Goal: Task Accomplishment & Management: Use online tool/utility

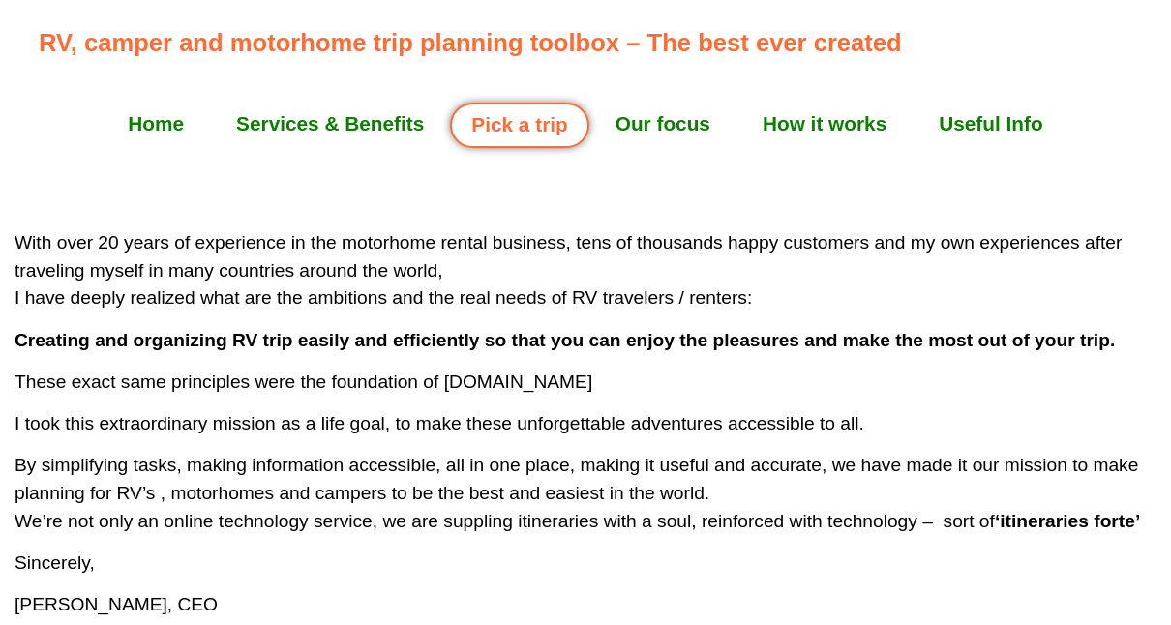
click at [507, 125] on link "Pick a trip" at bounding box center [519, 125] width 138 height 45
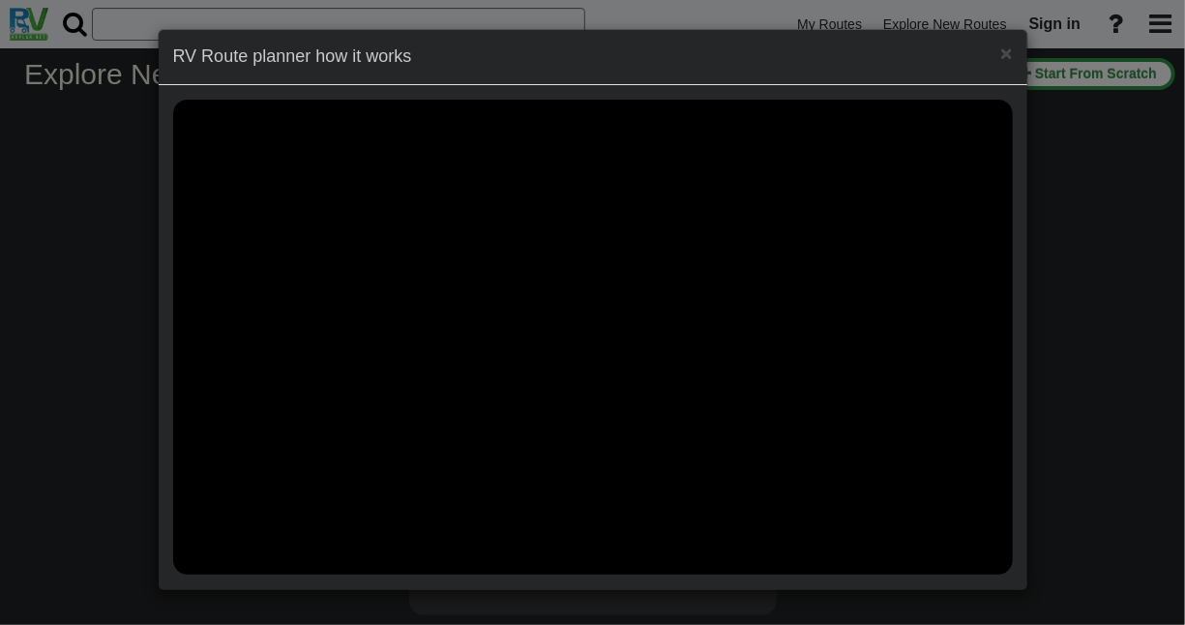
click at [999, 52] on h4 "RV Route planner how it works" at bounding box center [593, 57] width 840 height 25
click at [1010, 52] on span "×" at bounding box center [1006, 53] width 12 height 22
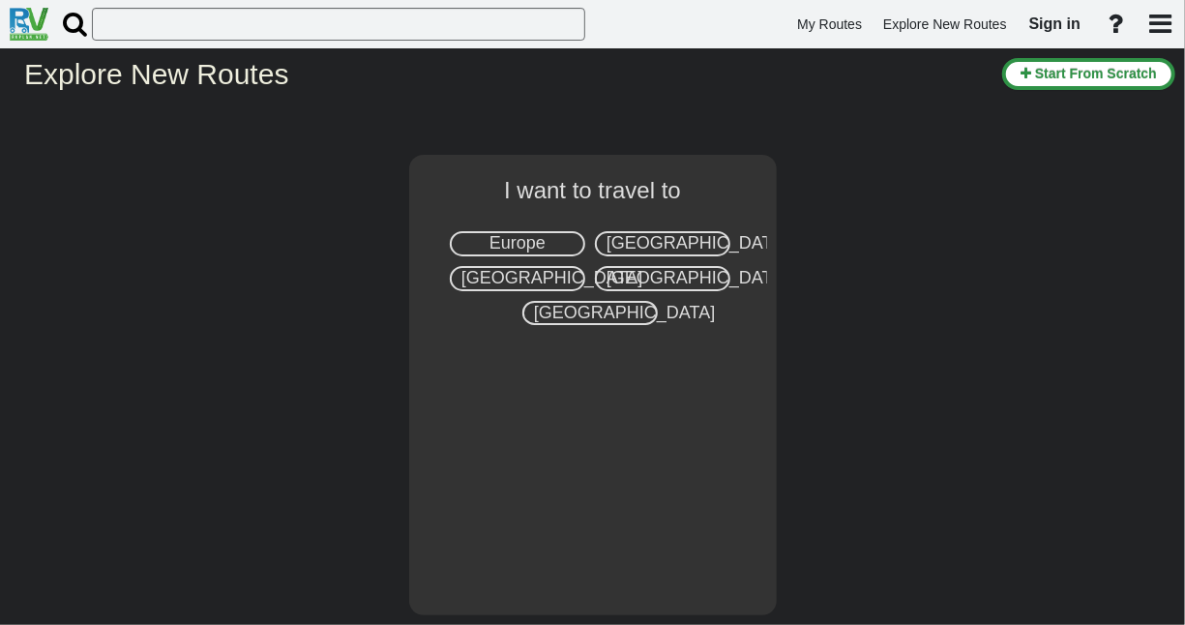
click at [661, 234] on span "[GEOGRAPHIC_DATA]" at bounding box center [697, 242] width 181 height 19
select select "number:2"
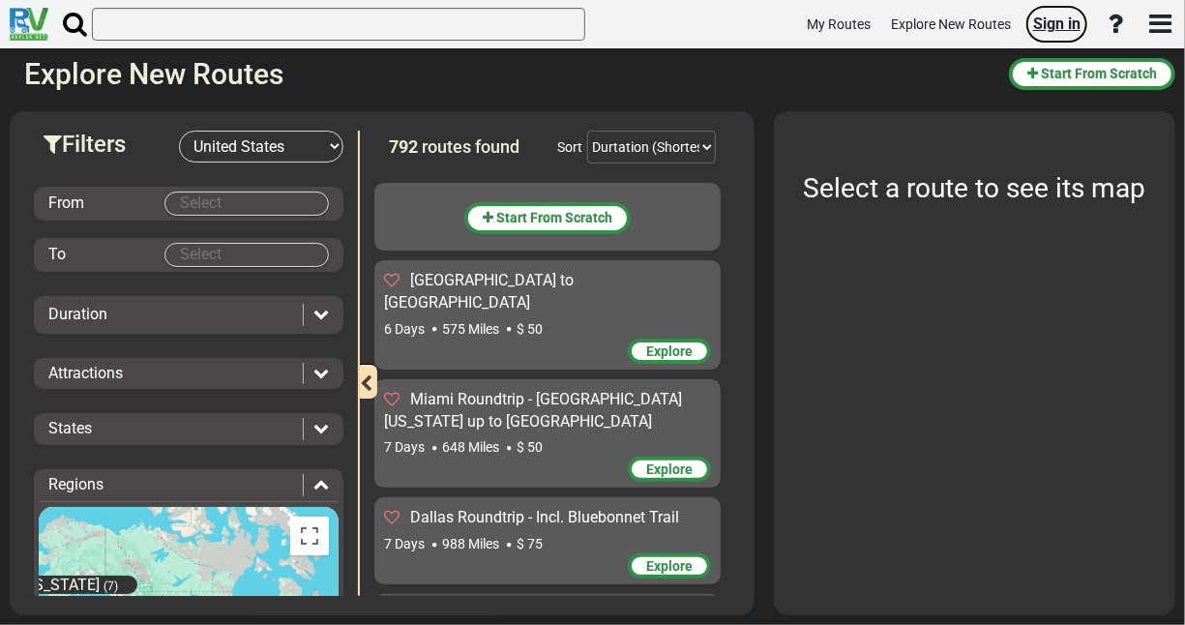
click at [1057, 26] on span "Sign in" at bounding box center [1056, 24] width 47 height 18
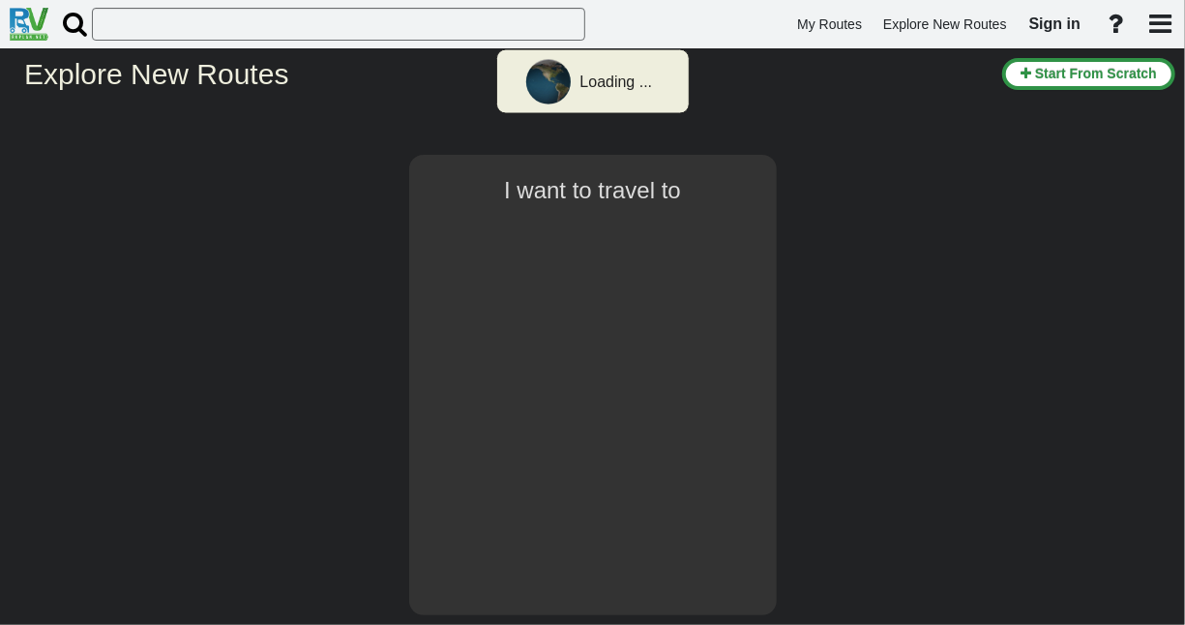
select select "number:2"
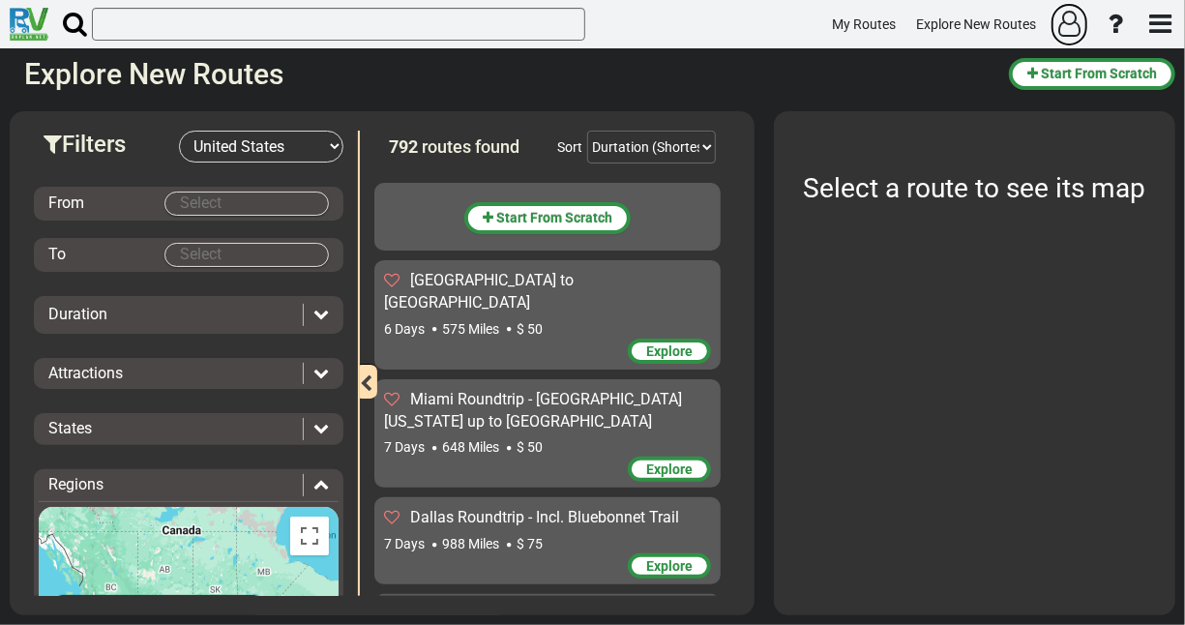
click at [1069, 25] on icon "button" at bounding box center [1069, 24] width 22 height 26
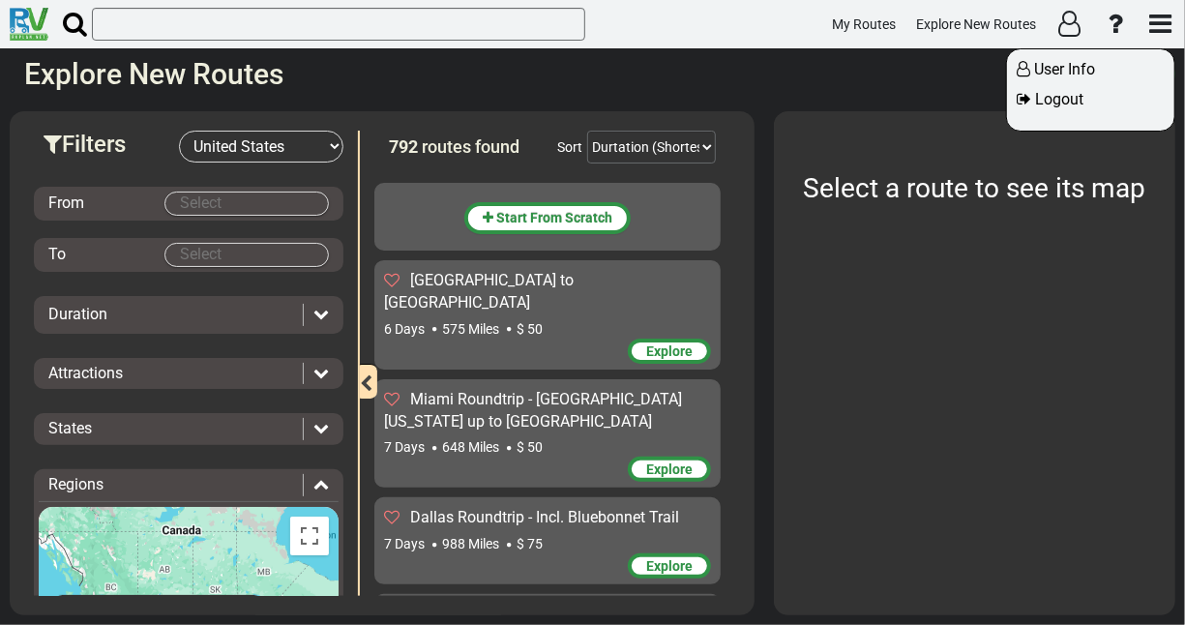
click at [1069, 25] on div at bounding box center [592, 312] width 1185 height 625
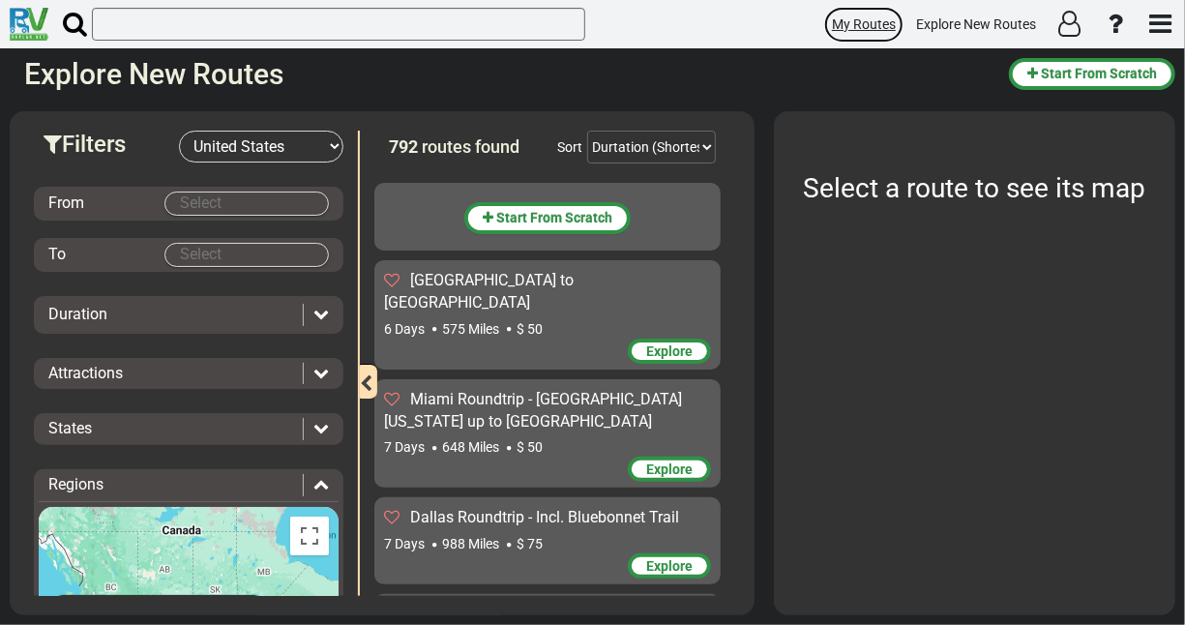
click at [853, 25] on span "My Routes" at bounding box center [864, 23] width 64 height 15
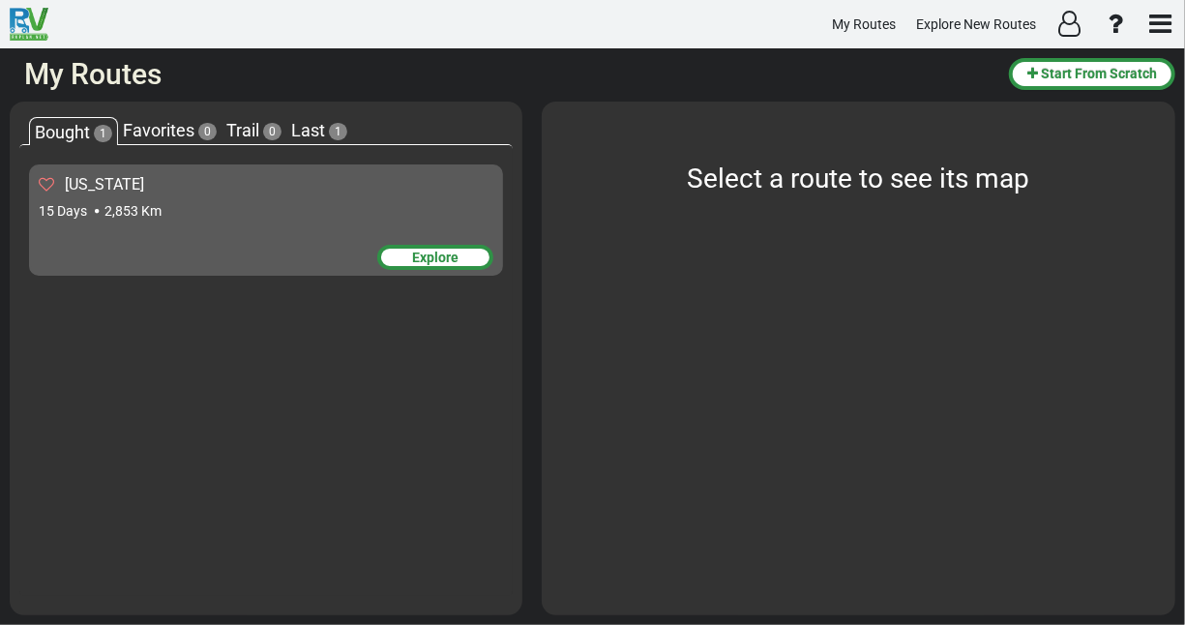
click at [424, 252] on div "Explore" at bounding box center [435, 257] width 116 height 25
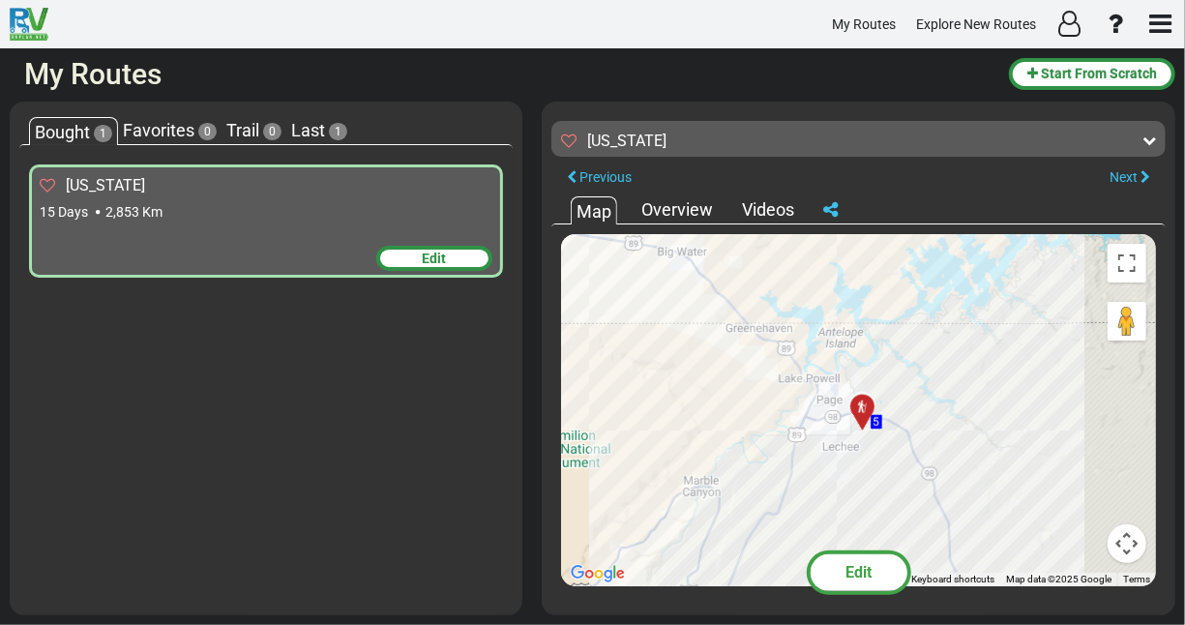
click at [429, 253] on span "Edit" at bounding box center [435, 258] width 24 height 15
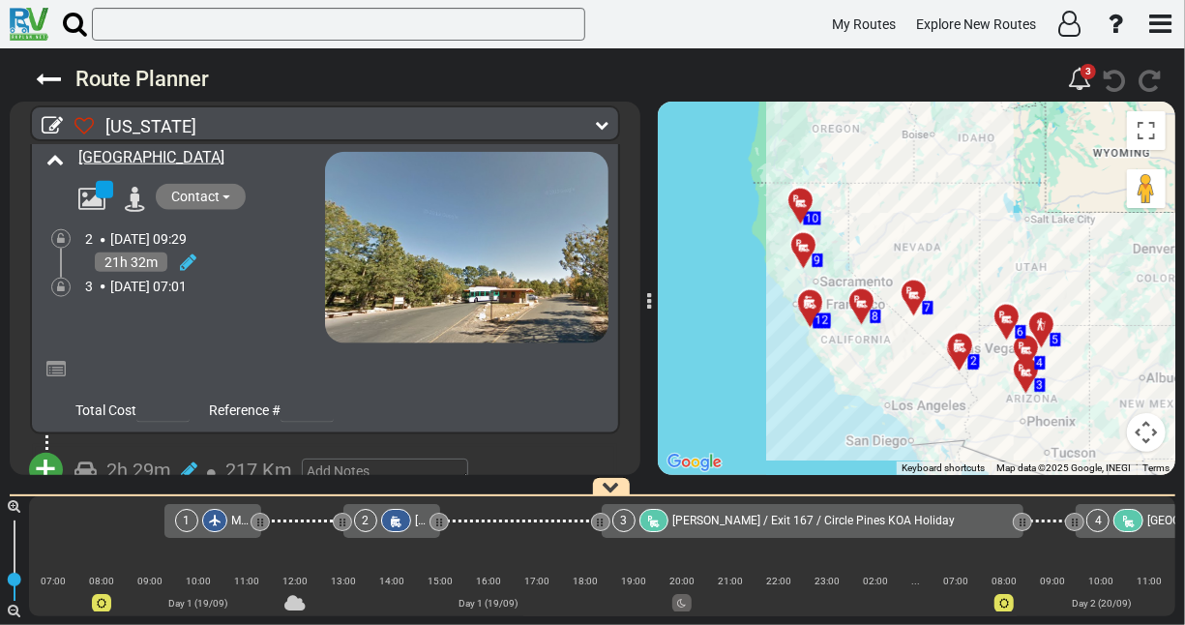
scroll to position [1184, 0]
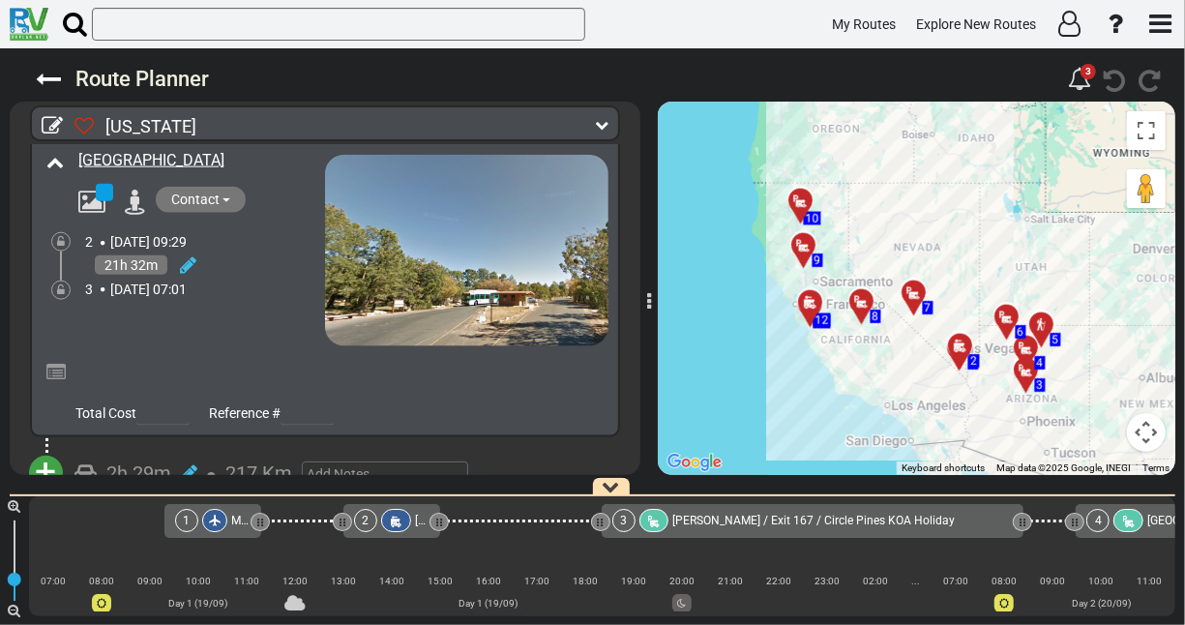
click at [221, 194] on button "Contact" at bounding box center [201, 200] width 90 height 26
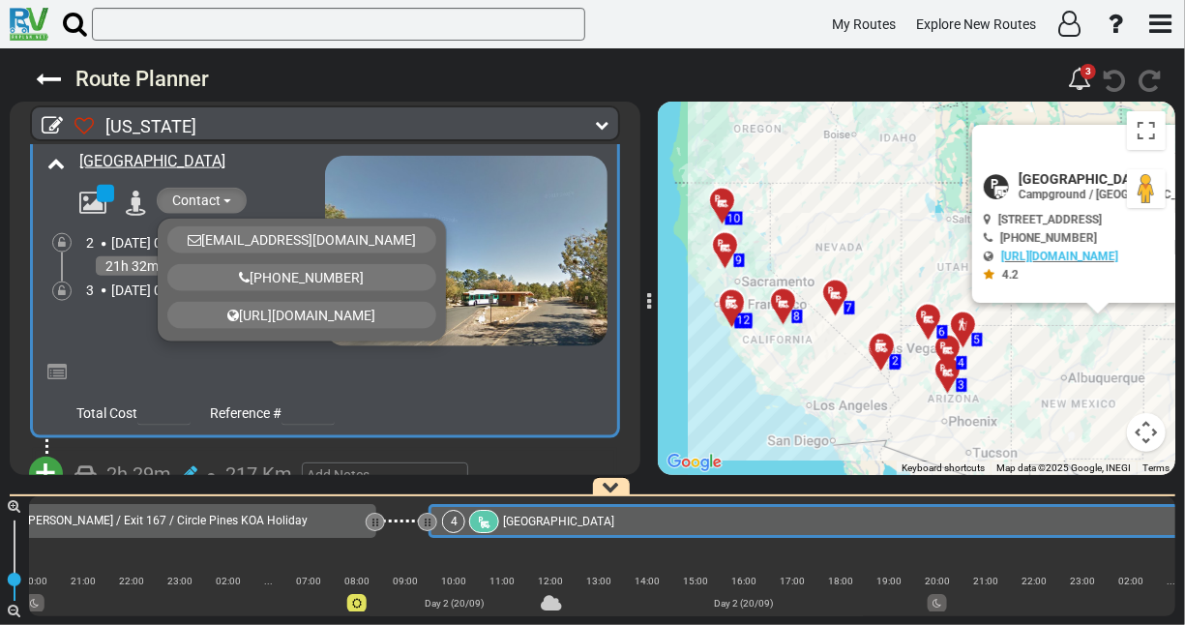
scroll to position [0, 660]
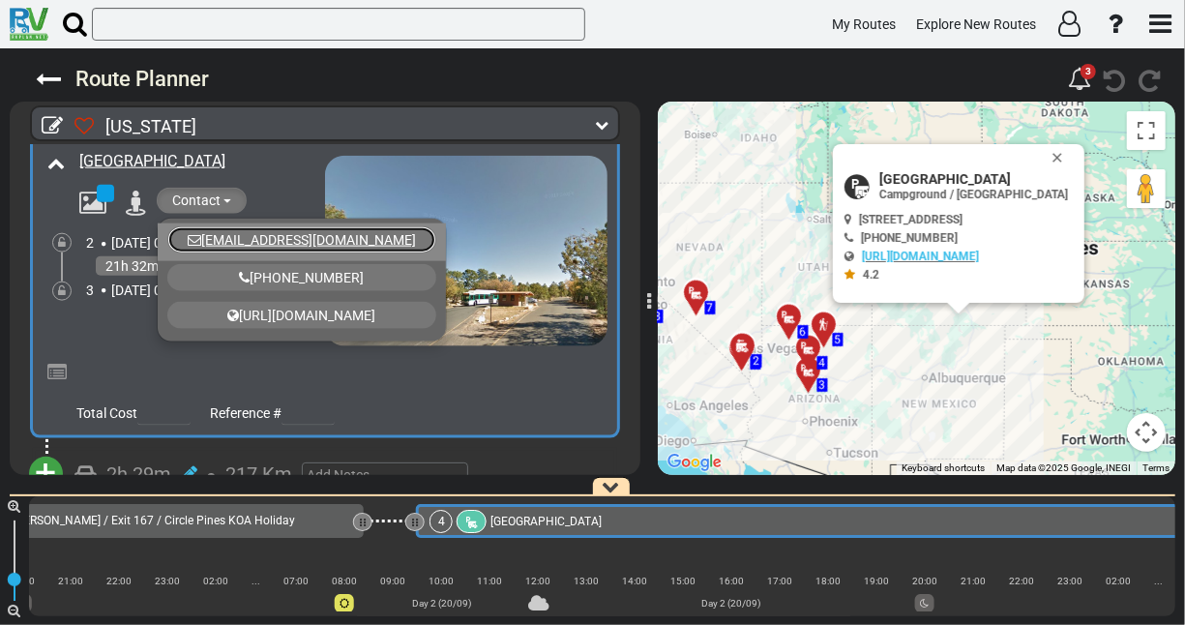
click at [241, 226] on link "[EMAIL_ADDRESS][DOMAIN_NAME]" at bounding box center [301, 239] width 269 height 27
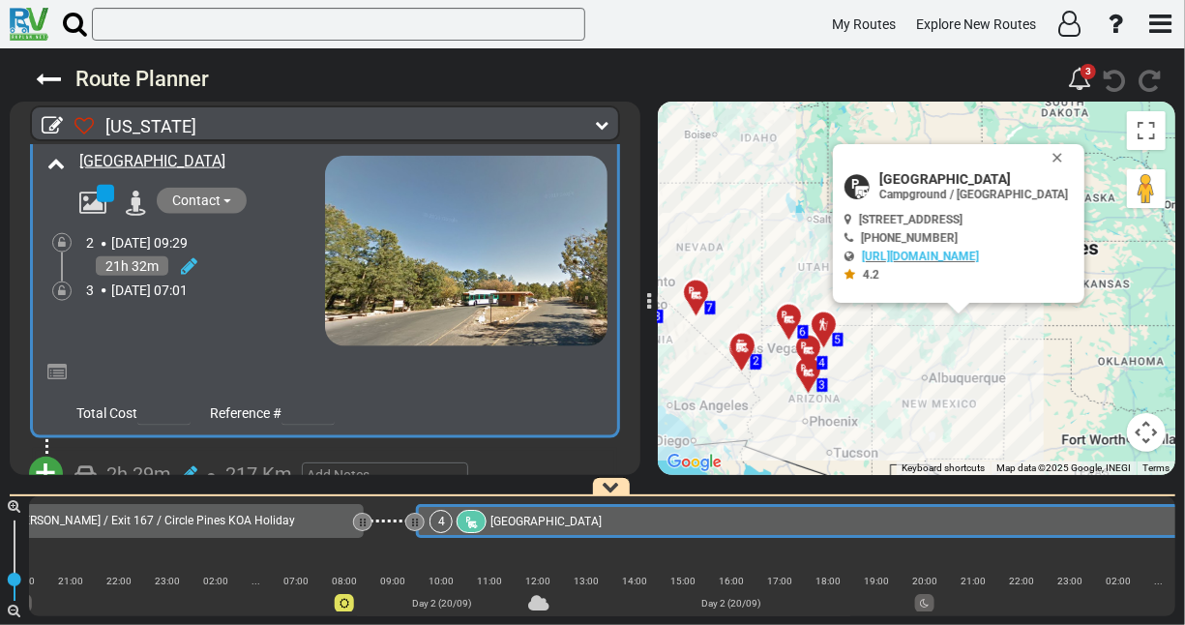
click at [226, 193] on button "Contact" at bounding box center [202, 201] width 90 height 26
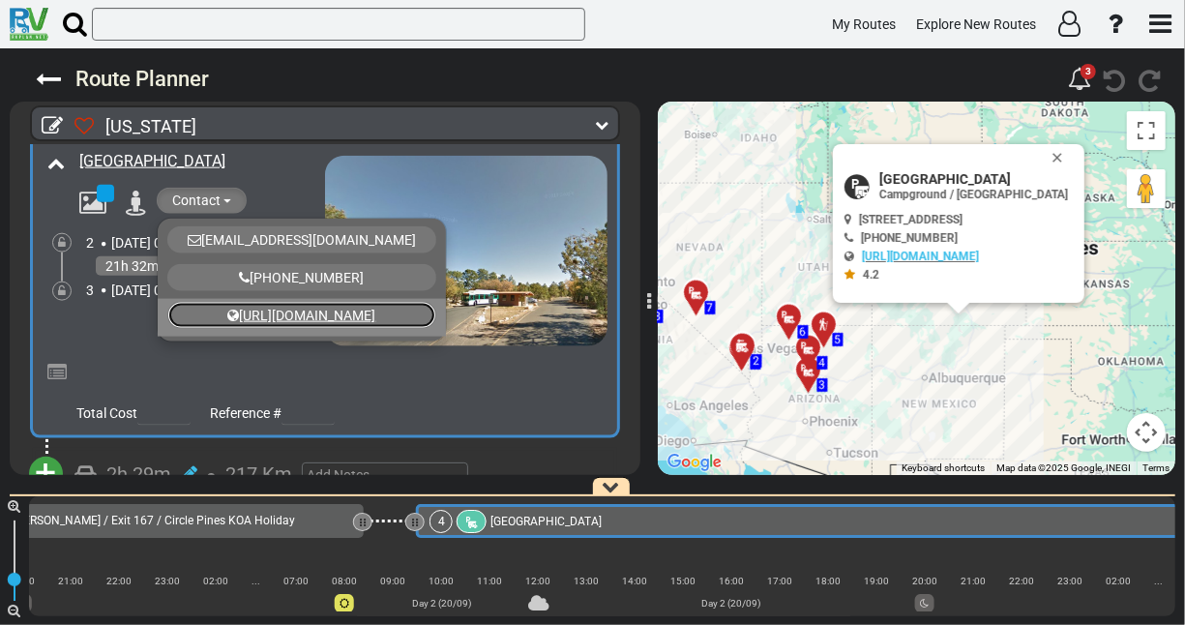
click at [262, 304] on link "[URL][DOMAIN_NAME]" at bounding box center [301, 315] width 269 height 27
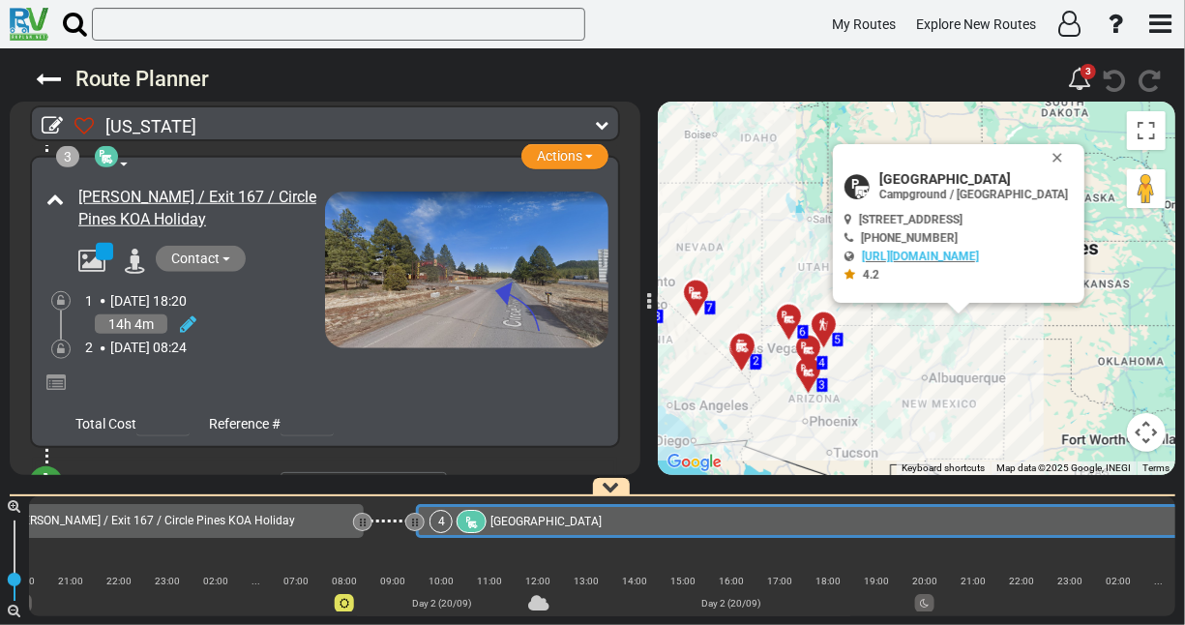
scroll to position [778, 0]
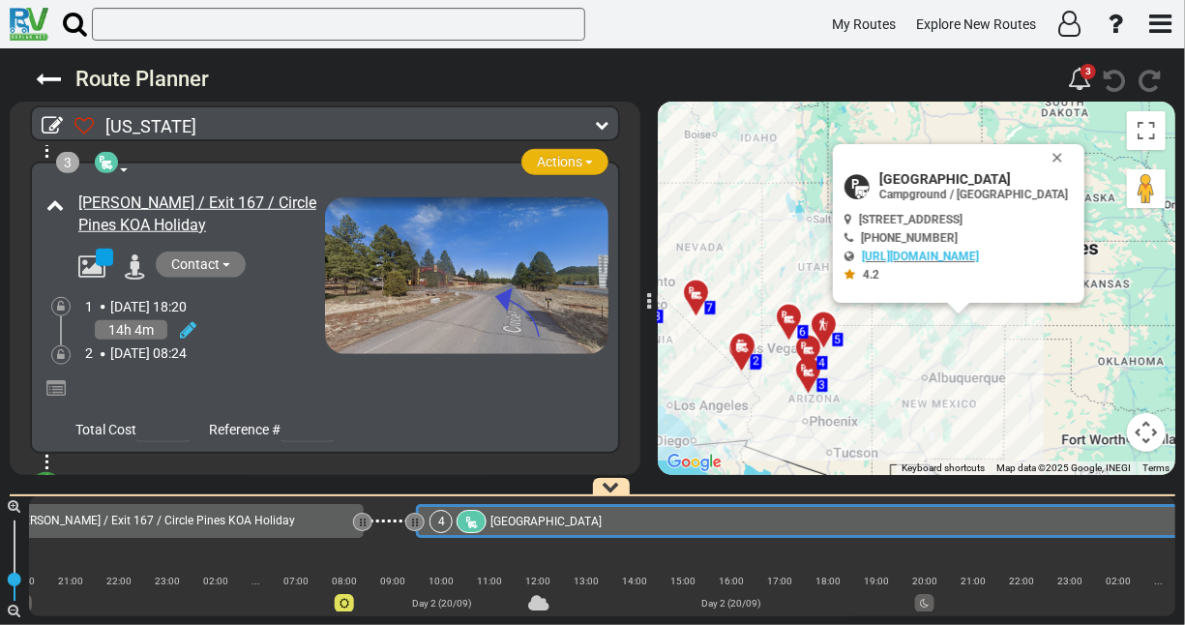
click at [578, 153] on button "Actions" at bounding box center [565, 162] width 87 height 26
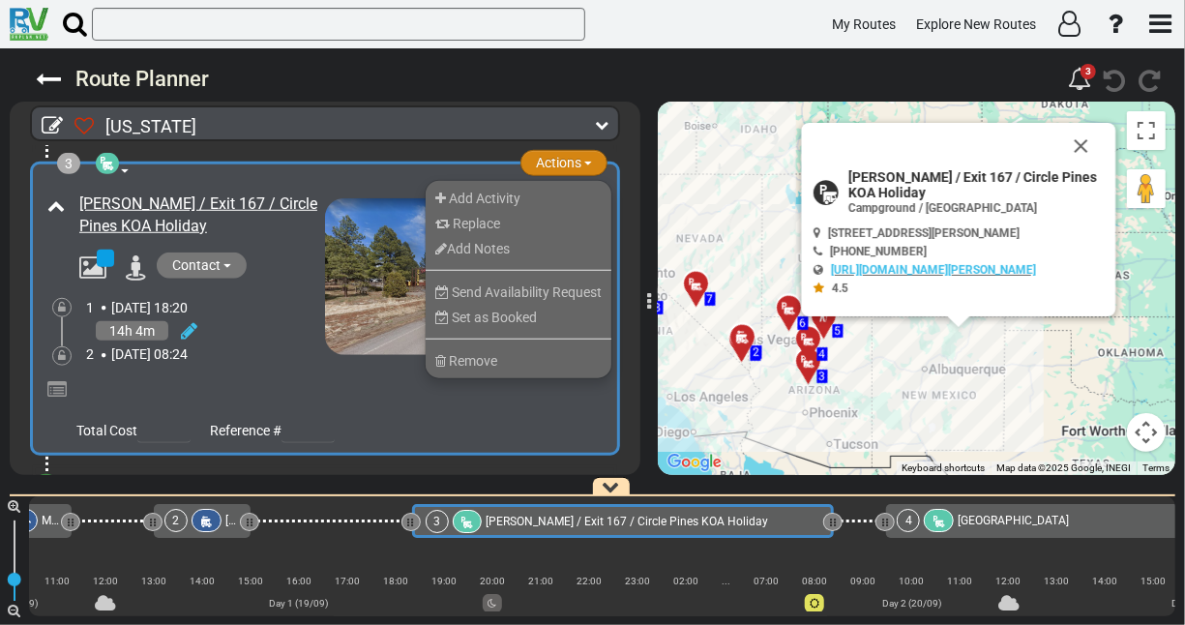
scroll to position [0, 186]
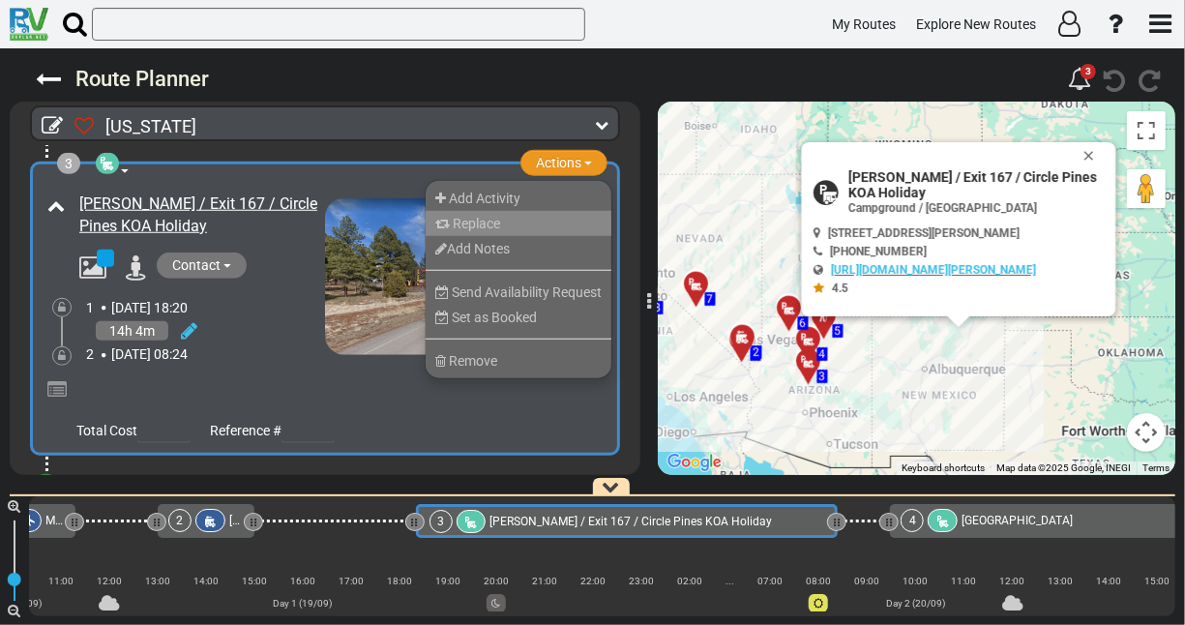
click at [458, 217] on span "Replace" at bounding box center [476, 223] width 47 height 15
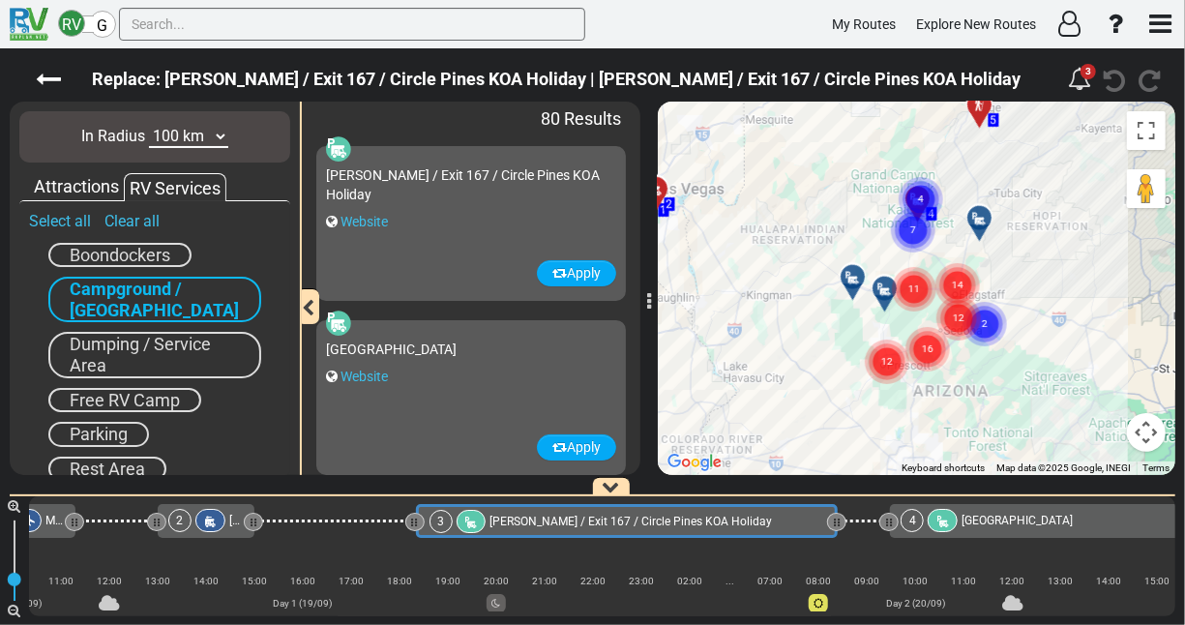
click at [89, 182] on div "Attractions" at bounding box center [76, 186] width 95 height 25
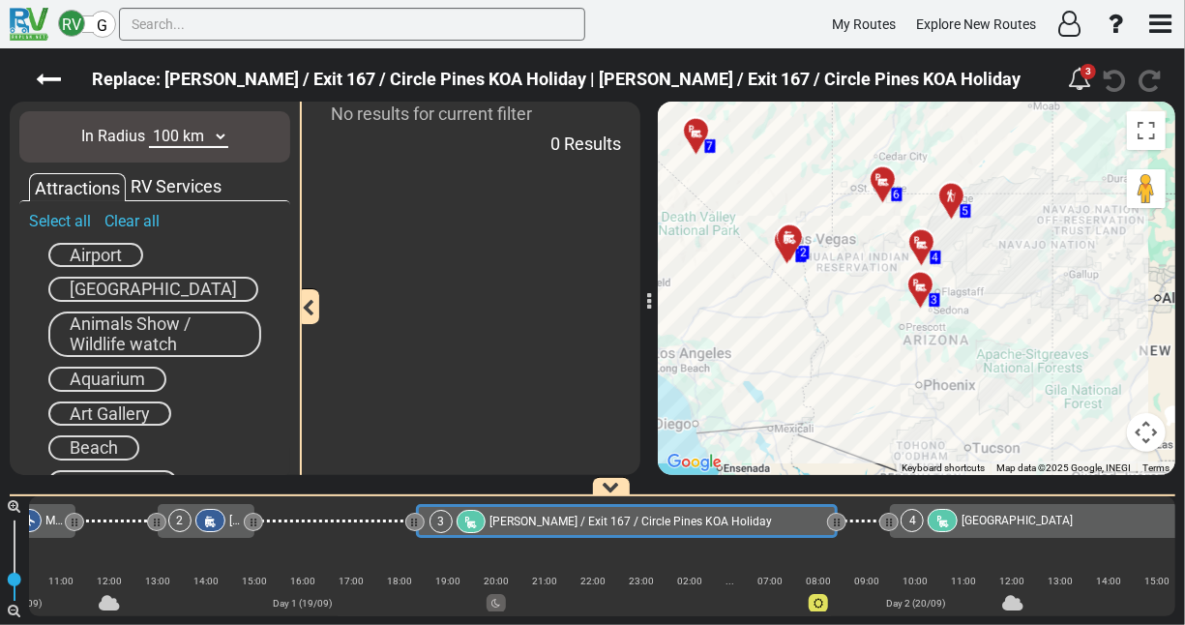
click at [223, 139] on select "10 km 50 km 100 km 250 km 500 km 1000 km" at bounding box center [188, 137] width 79 height 22
select select "number:250"
click at [149, 126] on select "10 km 50 km 100 km 250 km 500 km 1000 km" at bounding box center [188, 137] width 79 height 22
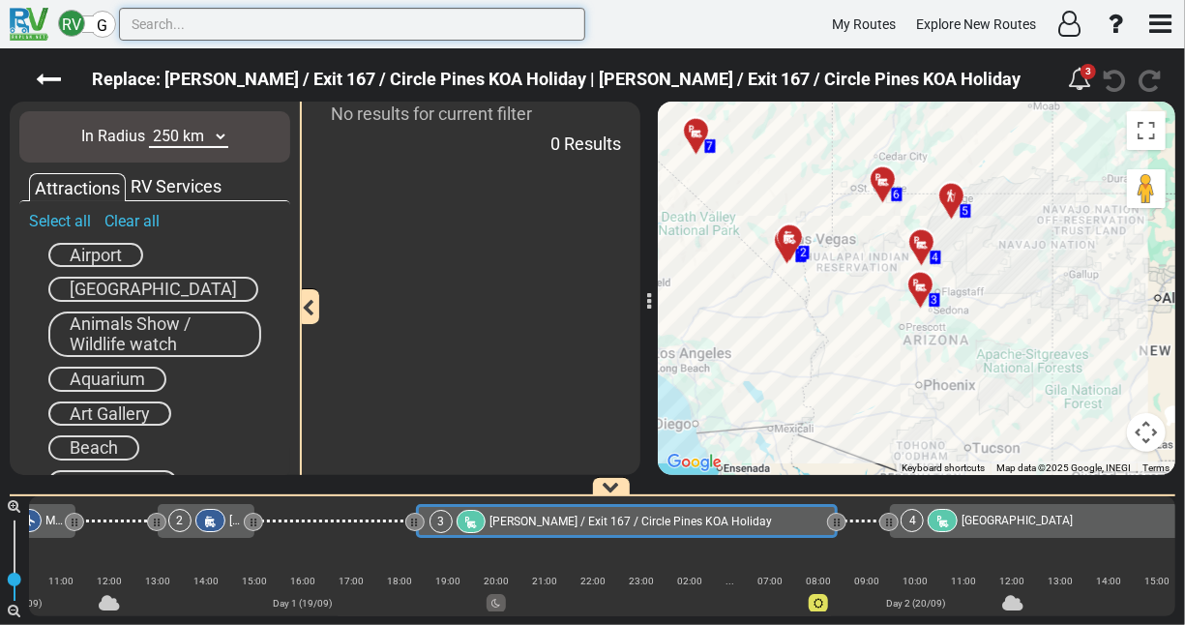
click at [190, 29] on input "text" at bounding box center [352, 24] width 466 height 33
type input "BERIZONA"
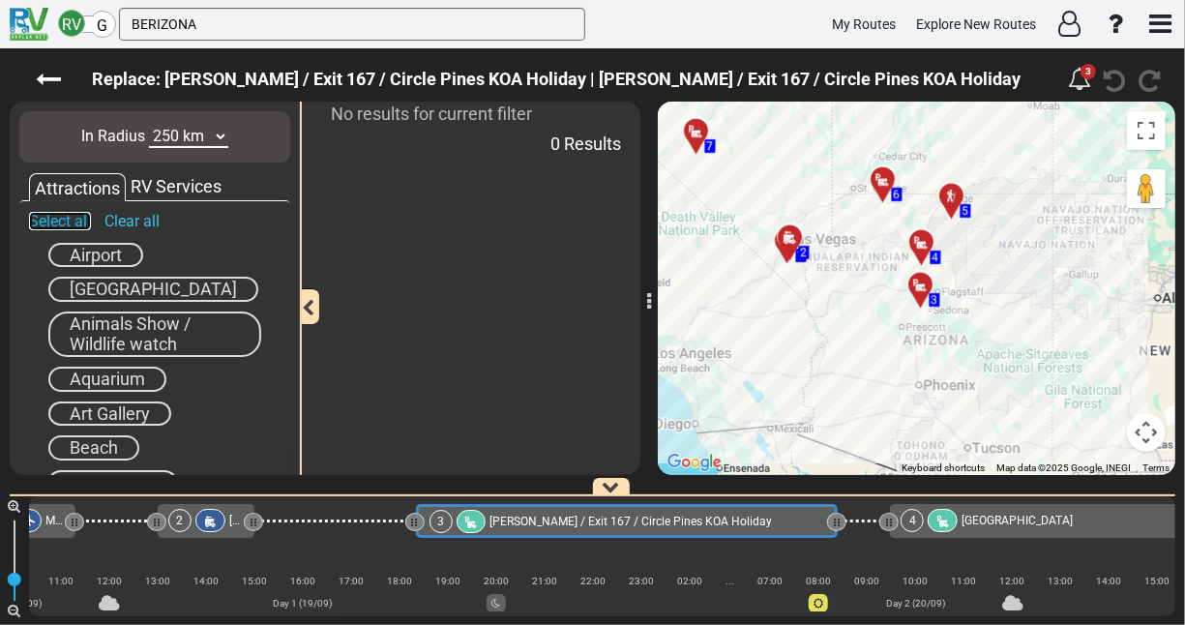
click at [78, 222] on link "Select all" at bounding box center [60, 221] width 62 height 18
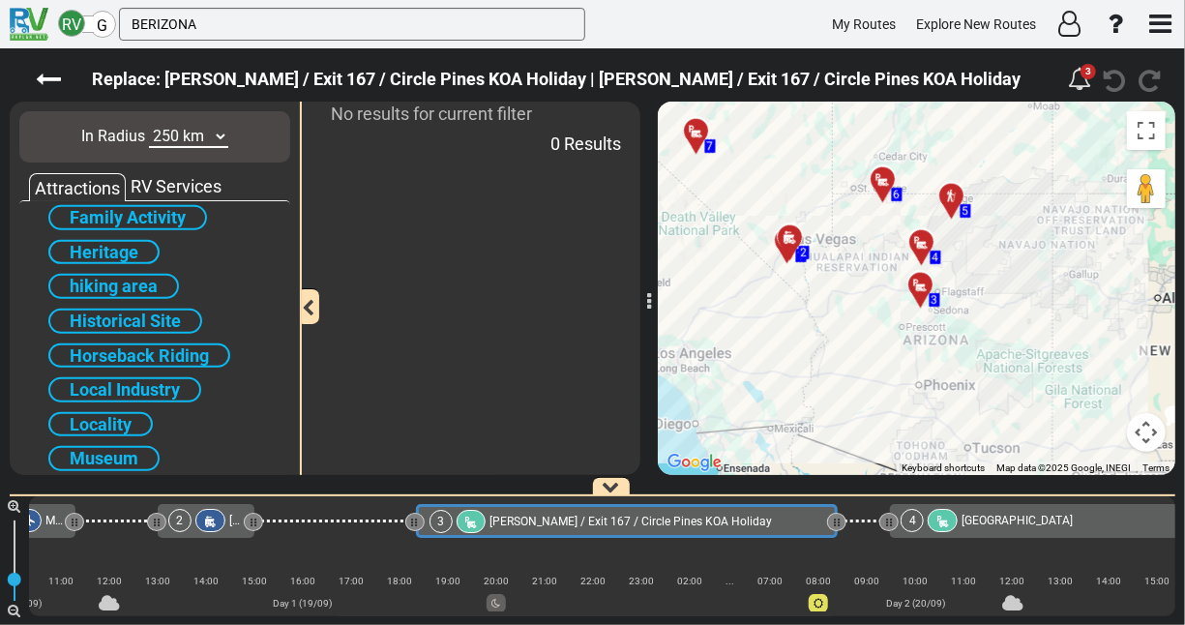
scroll to position [625, 0]
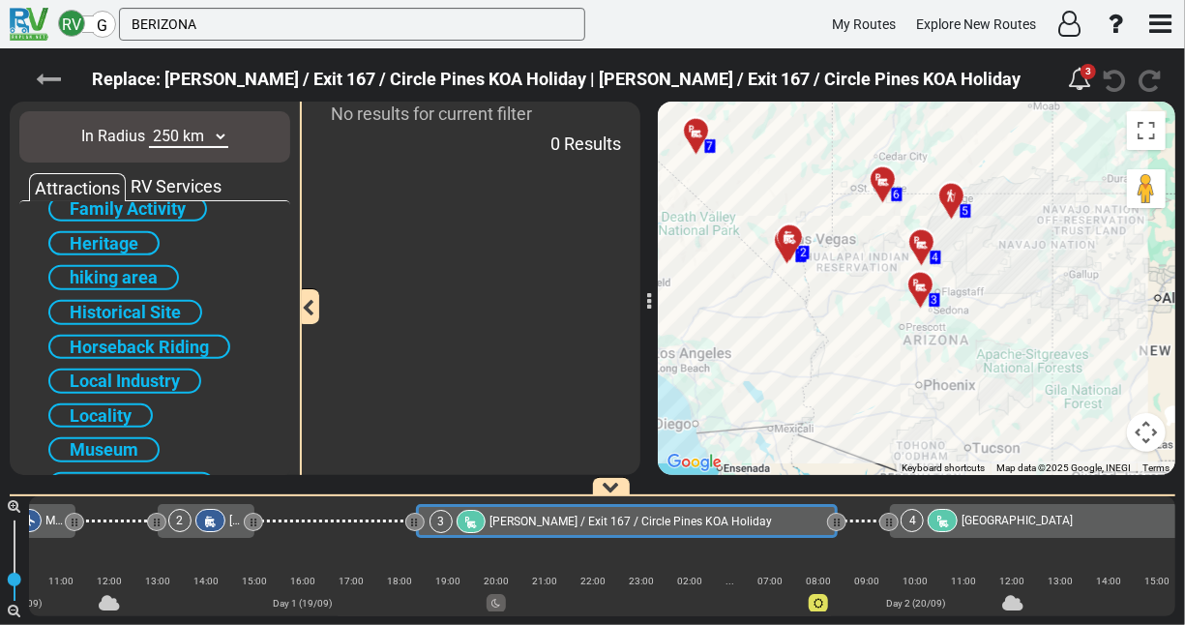
click at [51, 77] on icon at bounding box center [48, 79] width 25 height 25
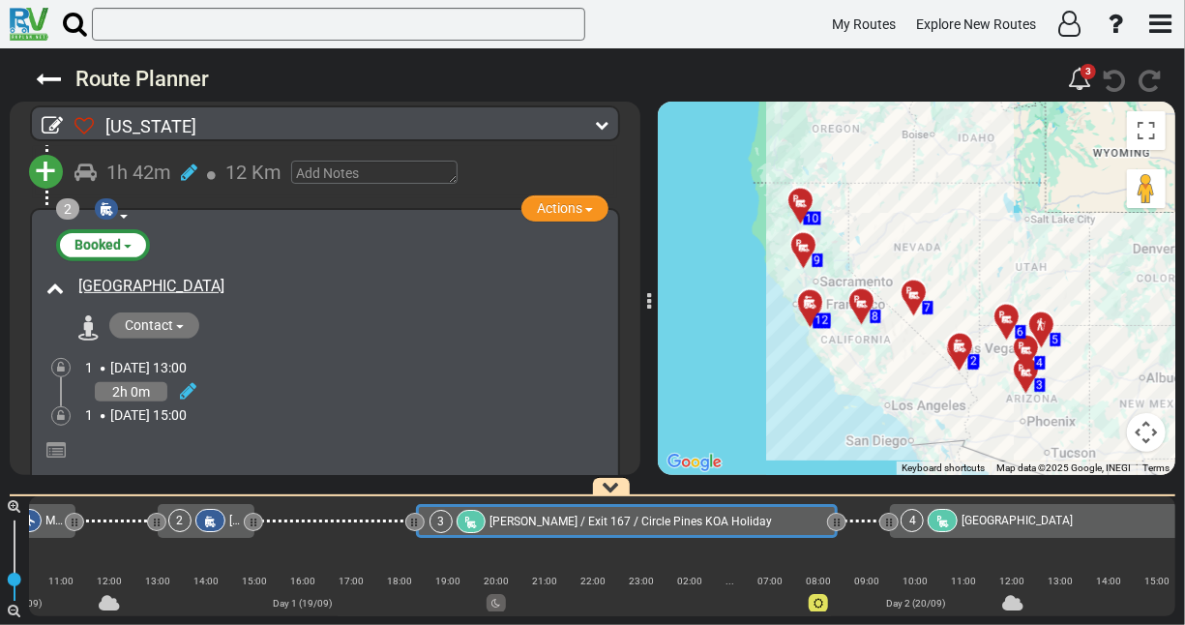
scroll to position [351, 0]
click at [295, 302] on div "[GEOGRAPHIC_DATA] Contact [PHONE_NUMBER]" at bounding box center [339, 308] width 540 height 73
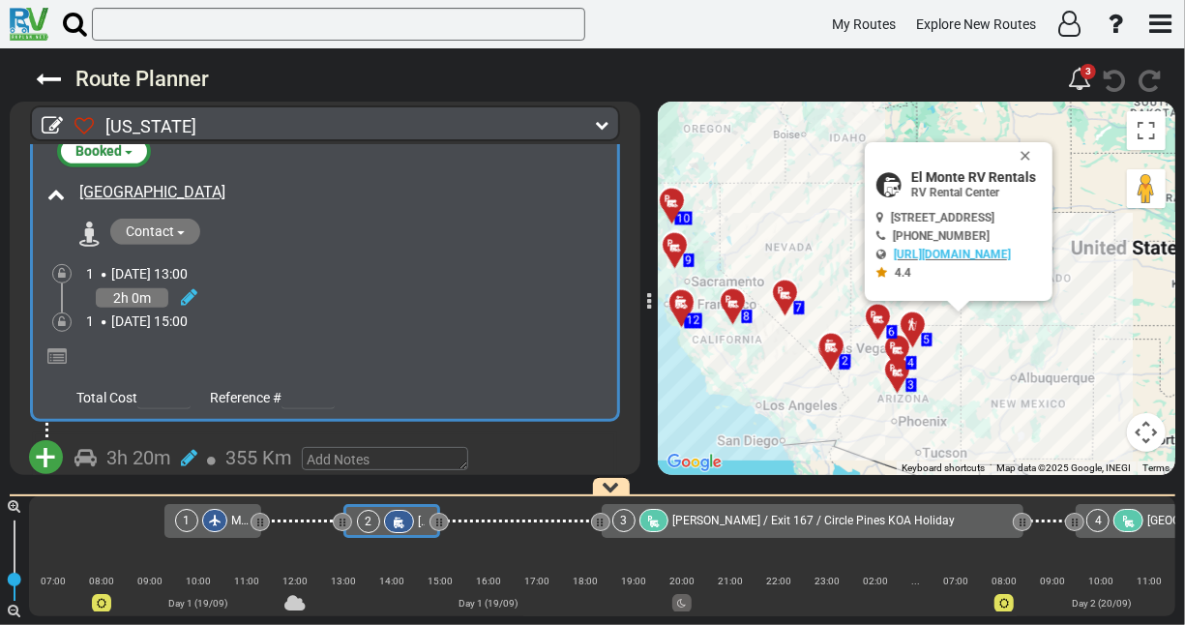
scroll to position [467, 0]
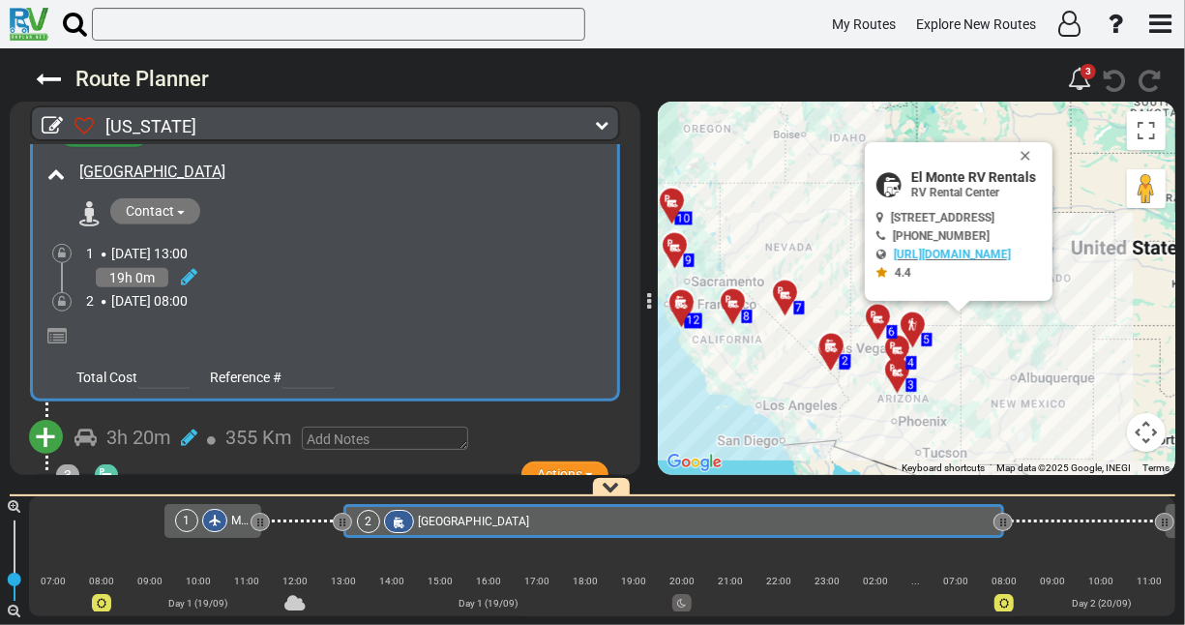
drag, startPoint x: 439, startPoint y: 522, endPoint x: 1004, endPoint y: 510, distance: 565.2
click at [1004, 510] on div "1 [GEOGRAPHIC_DATA] - [GEOGRAPHIC_DATA]" at bounding box center [602, 521] width 1147 height 34
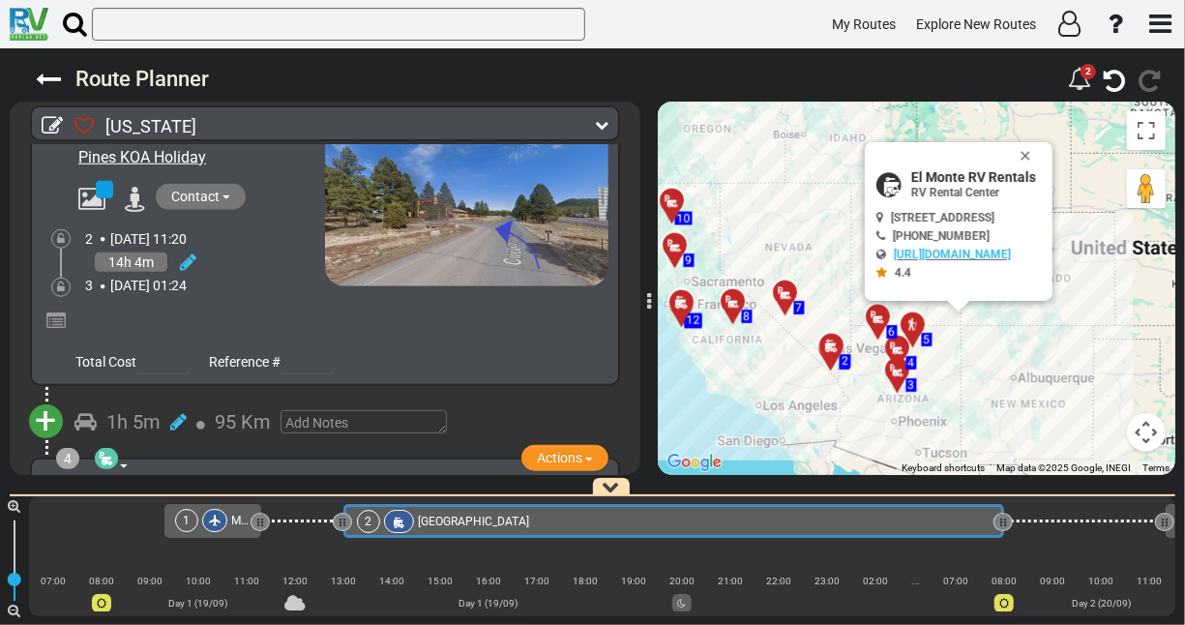
scroll to position [846, 0]
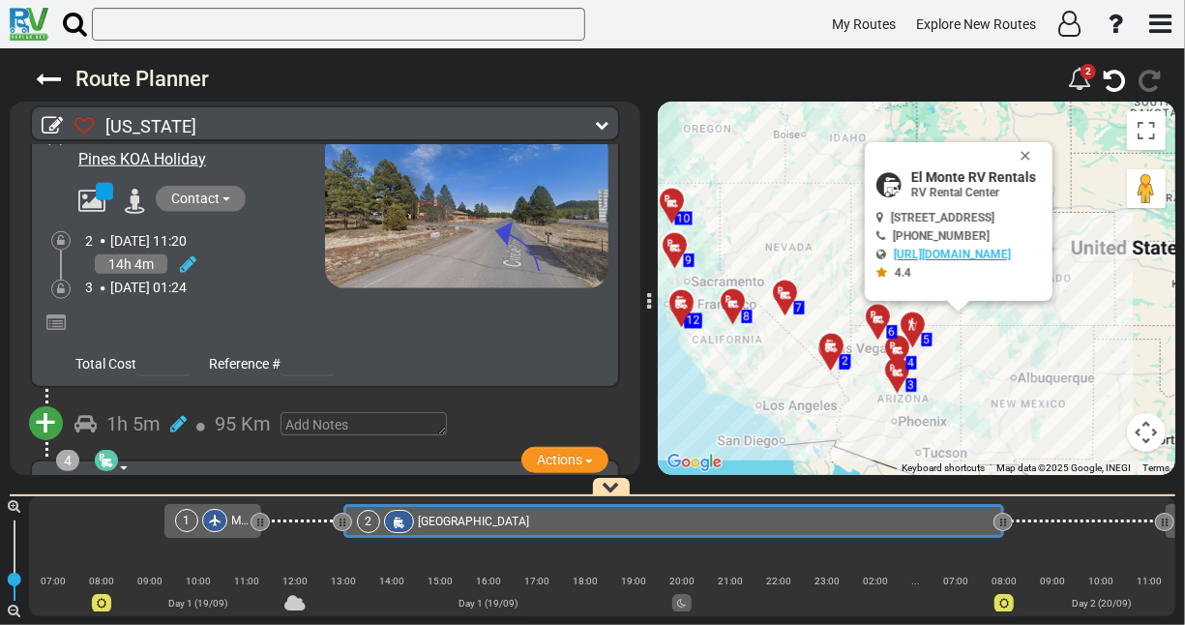
click at [267, 309] on div at bounding box center [340, 326] width 538 height 34
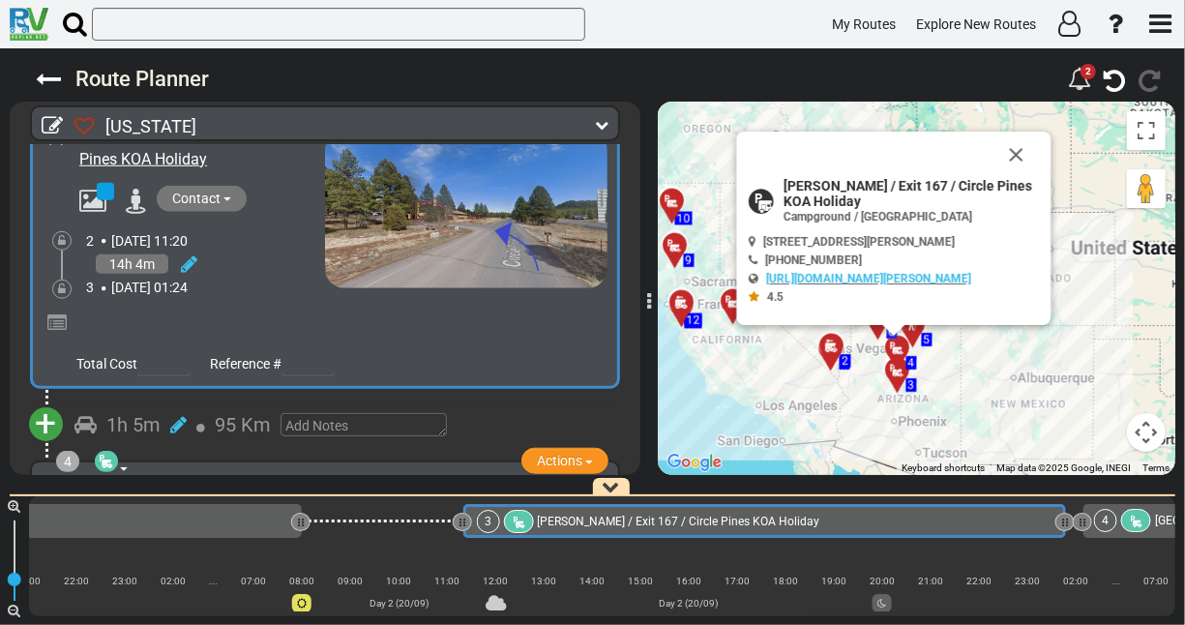
scroll to position [0, 750]
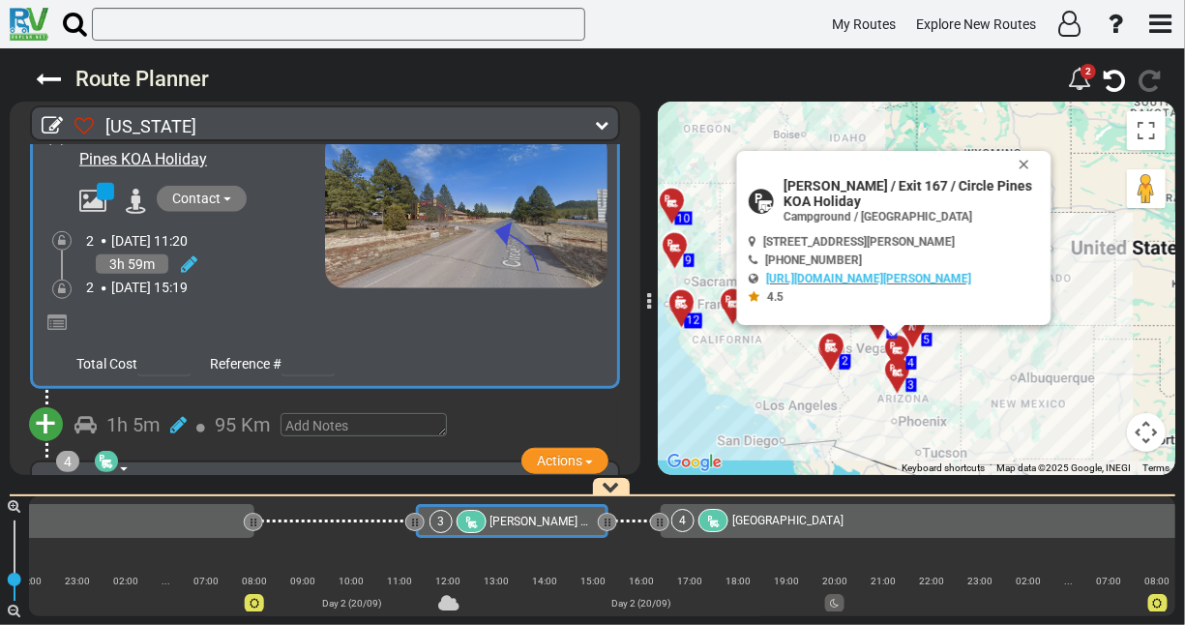
drag, startPoint x: 1019, startPoint y: 522, endPoint x: 609, endPoint y: 507, distance: 410.5
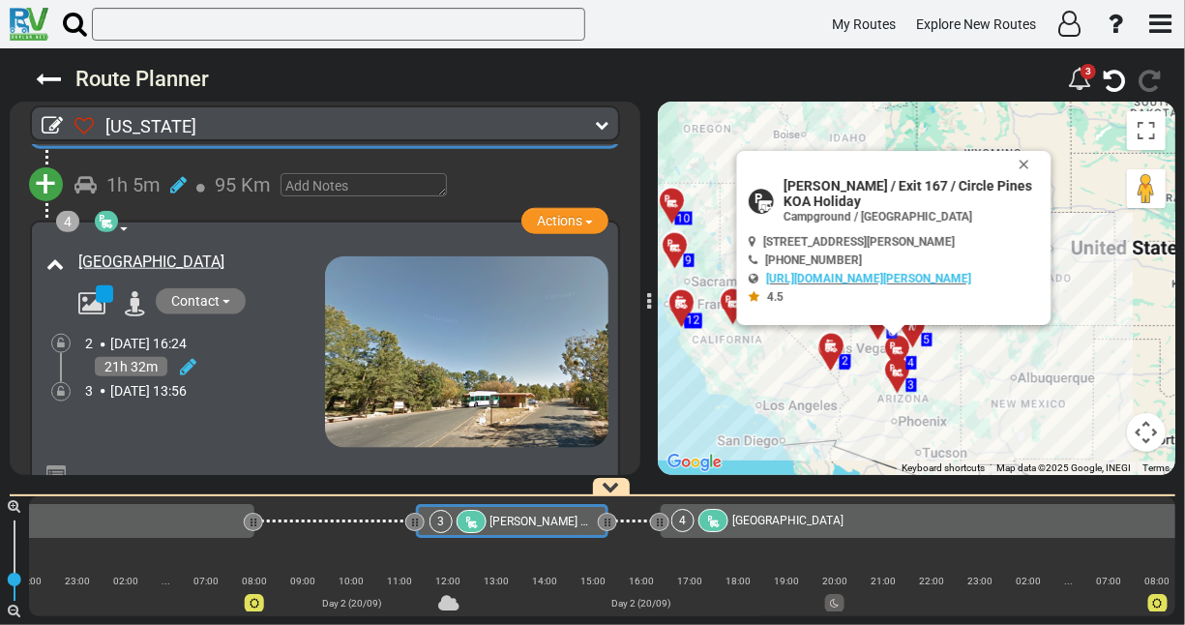
scroll to position [1084, 0]
click at [276, 372] on div "21h 32m" at bounding box center [205, 368] width 240 height 28
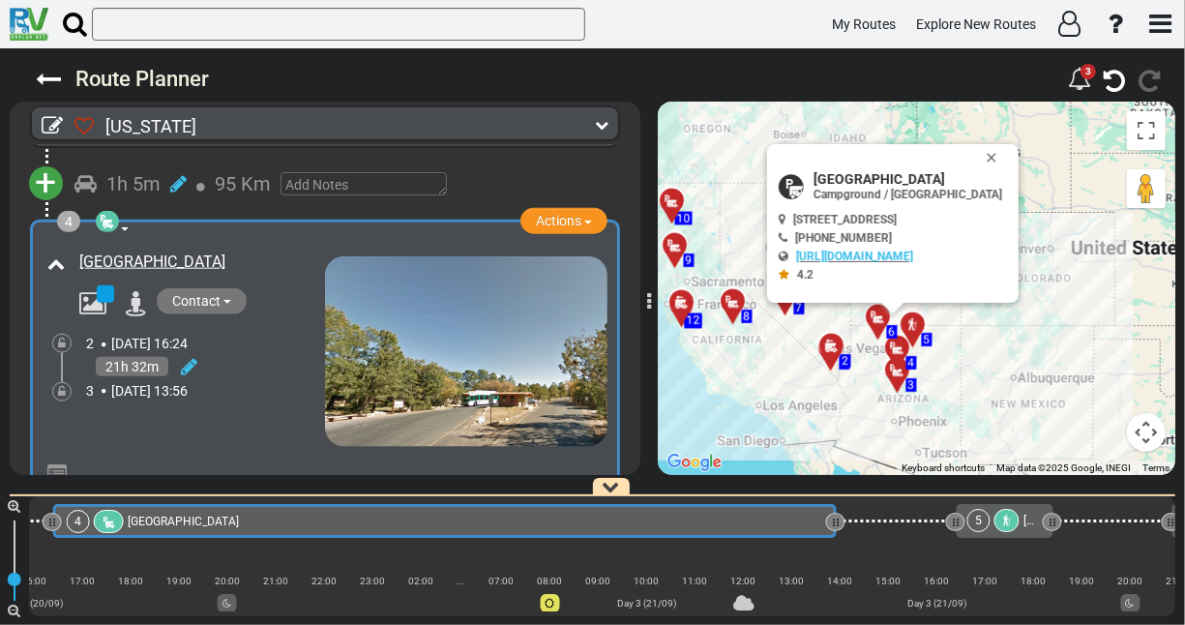
scroll to position [0, 1413]
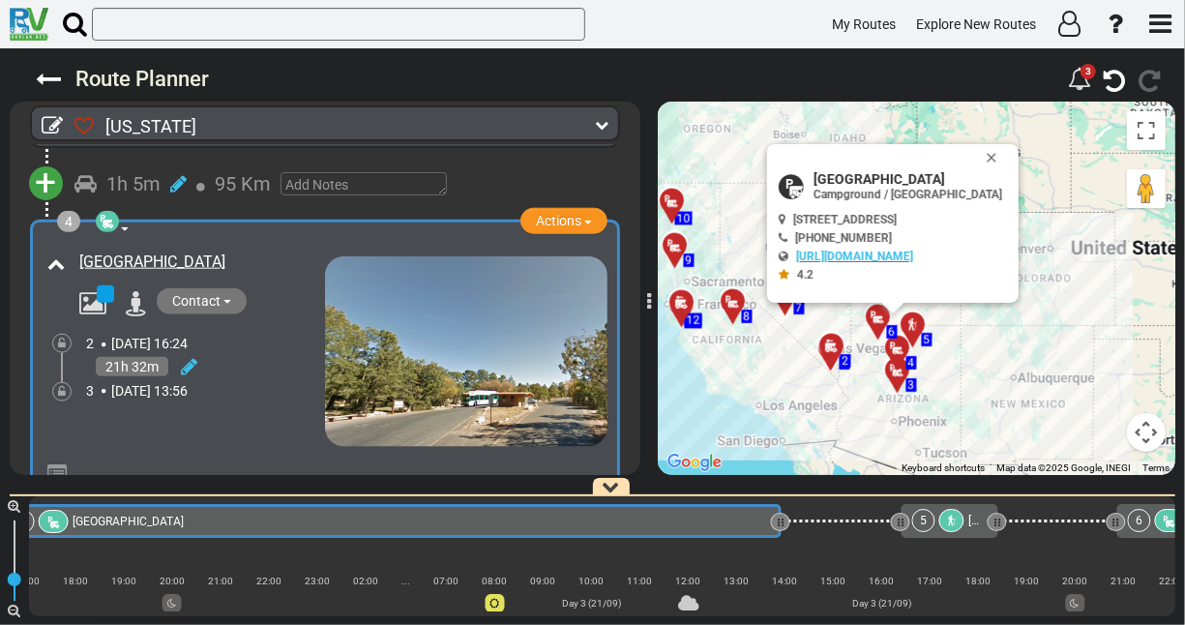
click at [1051, 501] on div "1 [GEOGRAPHIC_DATA] - [GEOGRAPHIC_DATA]" at bounding box center [602, 556] width 1147 height 120
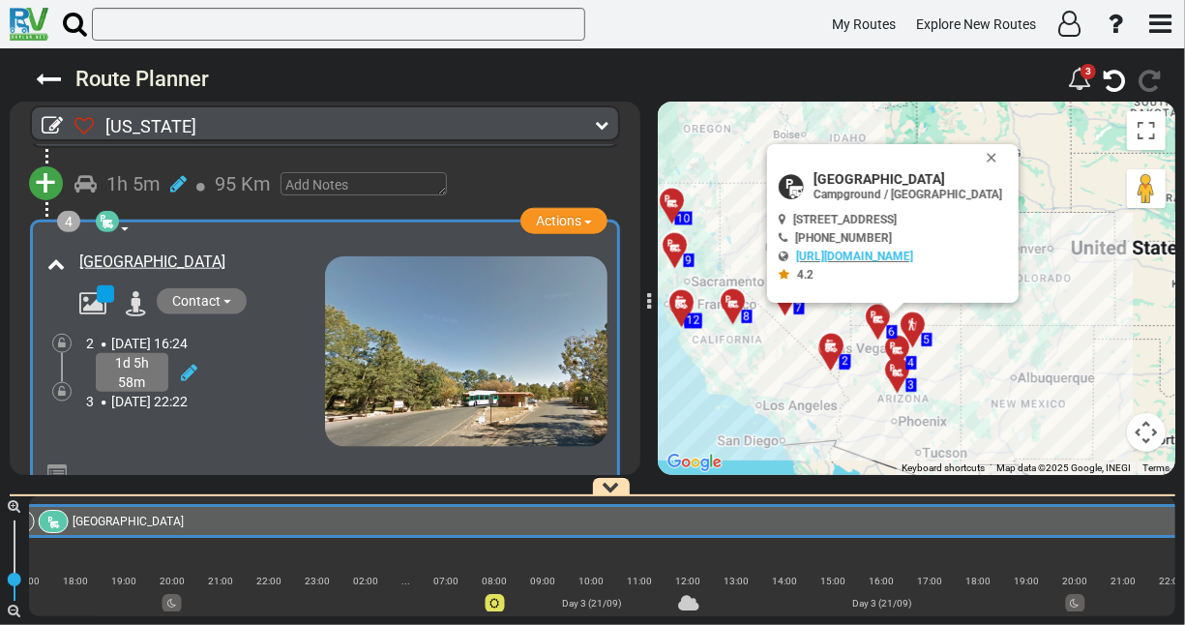
drag, startPoint x: 781, startPoint y: 520, endPoint x: 1184, endPoint y: 523, distance: 403.5
click at [1184, 523] on html "My Routes Explore New Routes × Name" at bounding box center [592, 312] width 1185 height 625
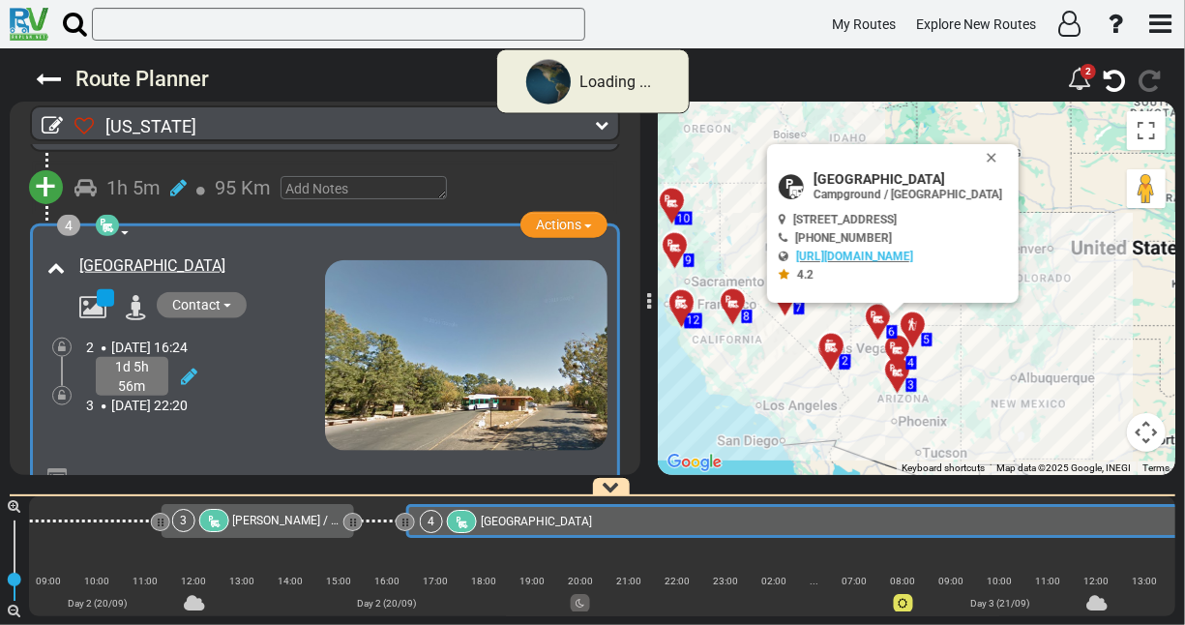
scroll to position [1078, 0]
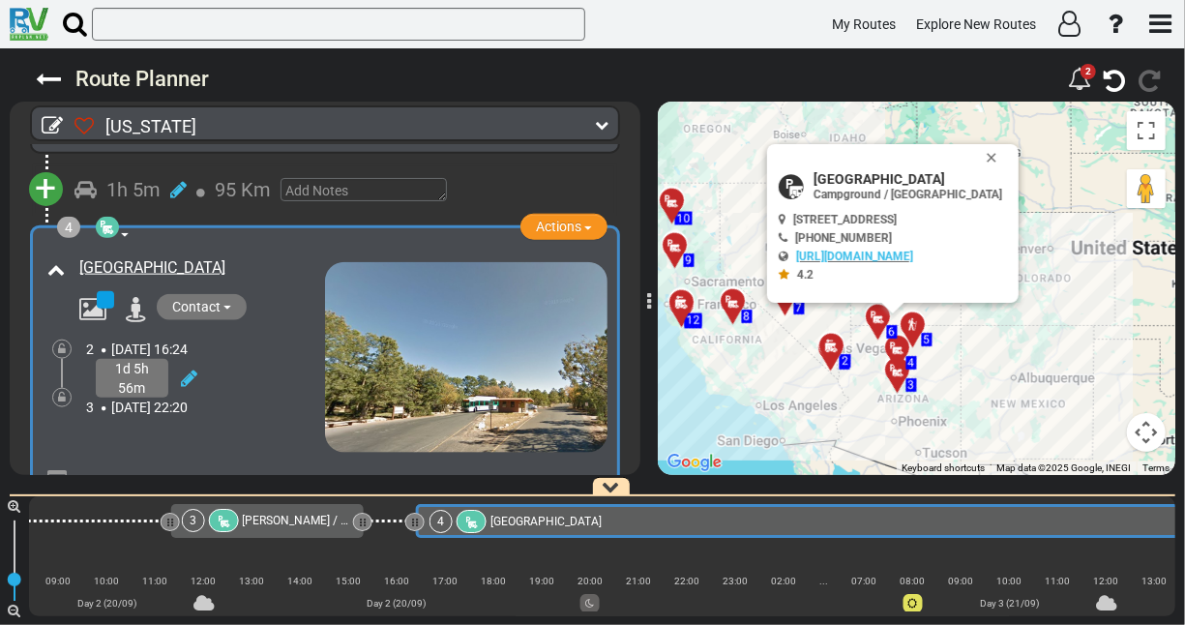
drag, startPoint x: 1065, startPoint y: 553, endPoint x: 914, endPoint y: 553, distance: 150.9
click at [914, 553] on div "1 [GEOGRAPHIC_DATA] - [GEOGRAPHIC_DATA]" at bounding box center [602, 556] width 1147 height 120
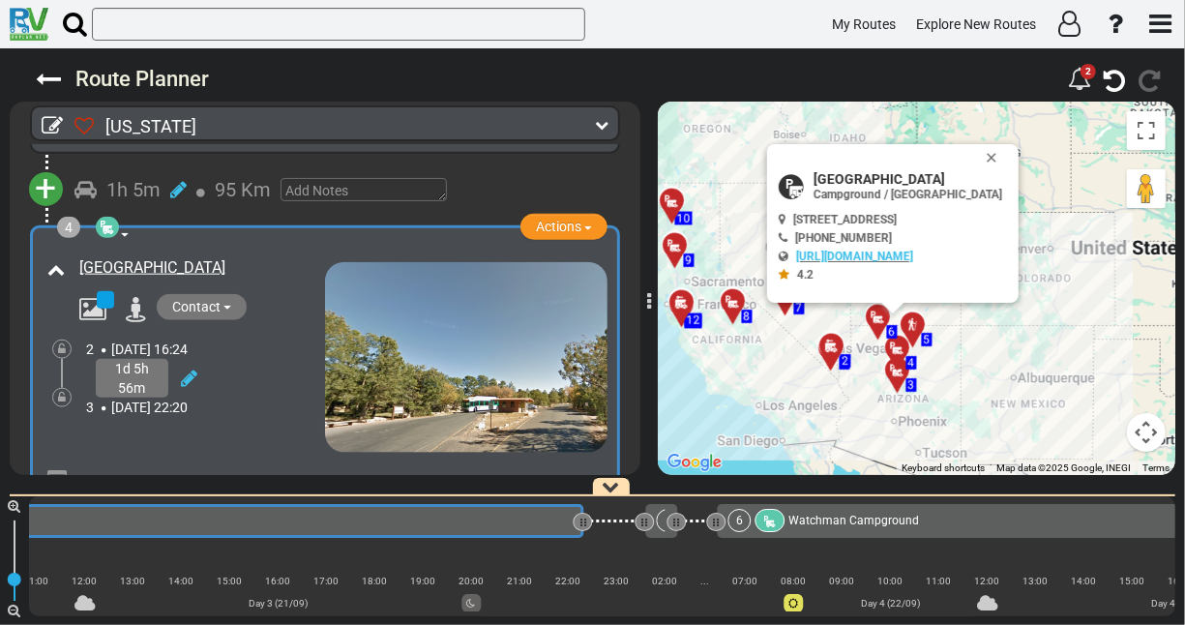
scroll to position [0, 2034]
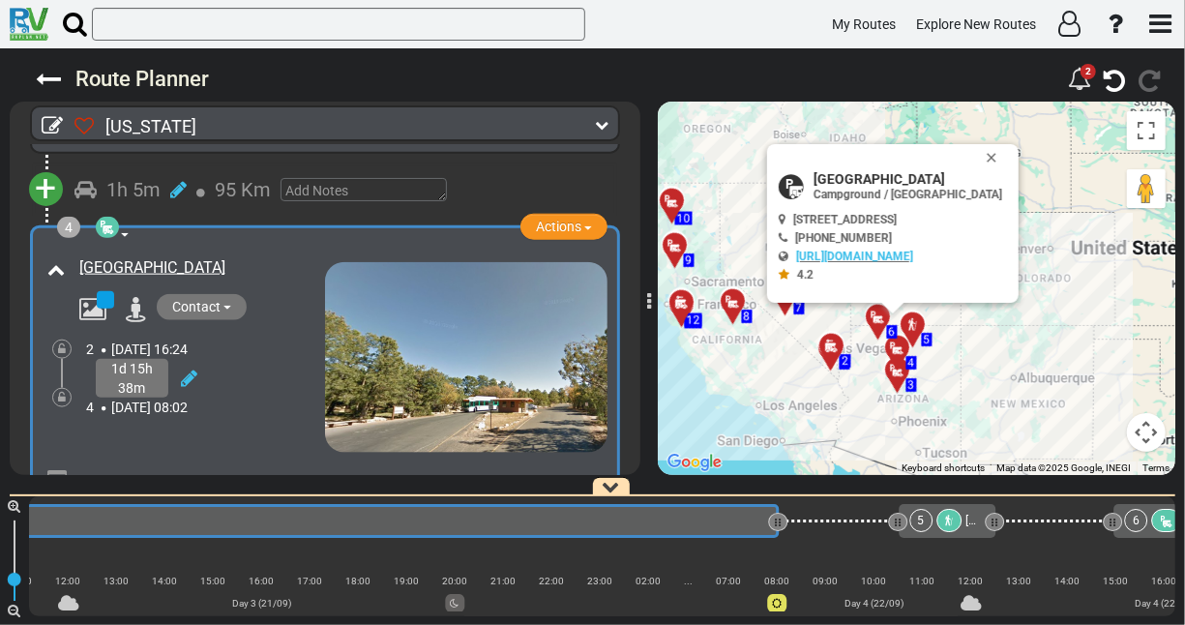
drag, startPoint x: 568, startPoint y: 522, endPoint x: 778, endPoint y: 515, distance: 210.1
click at [778, 515] on div at bounding box center [778, 523] width 6 height 18
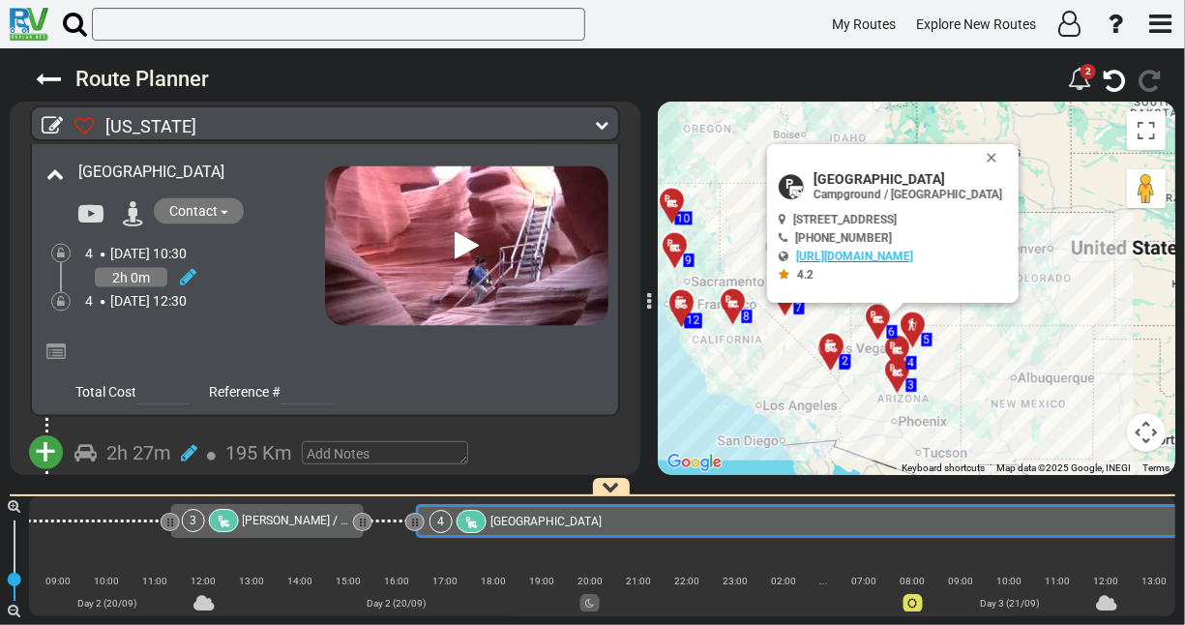
scroll to position [1567, 0]
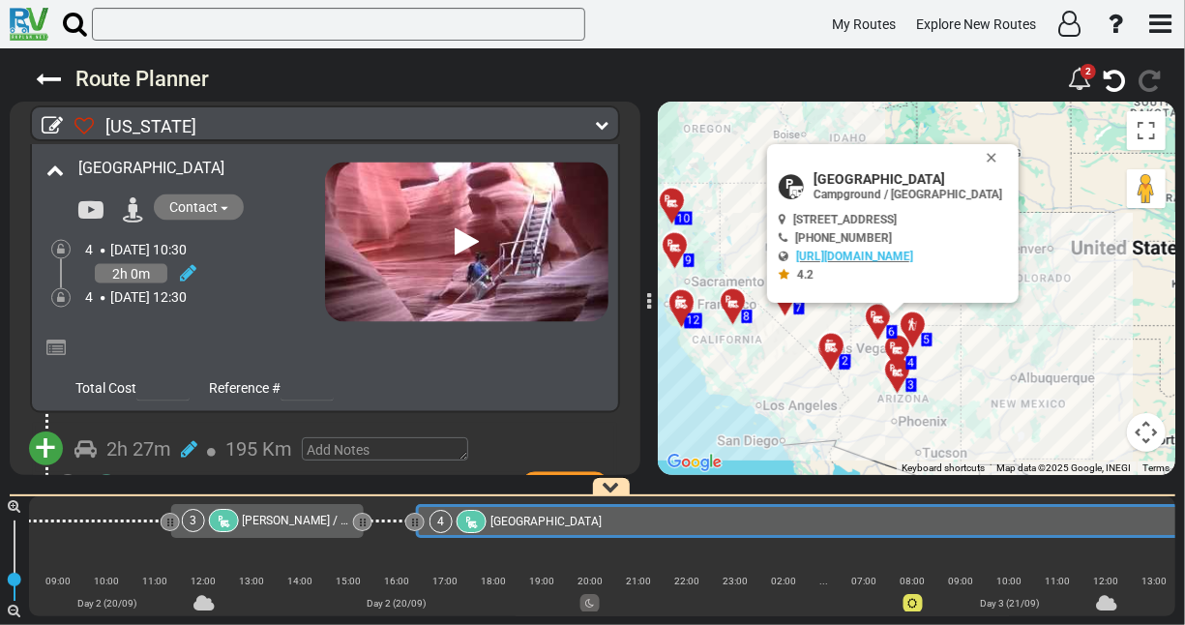
click at [259, 288] on div "4 [DATE] 12:30" at bounding box center [205, 296] width 240 height 19
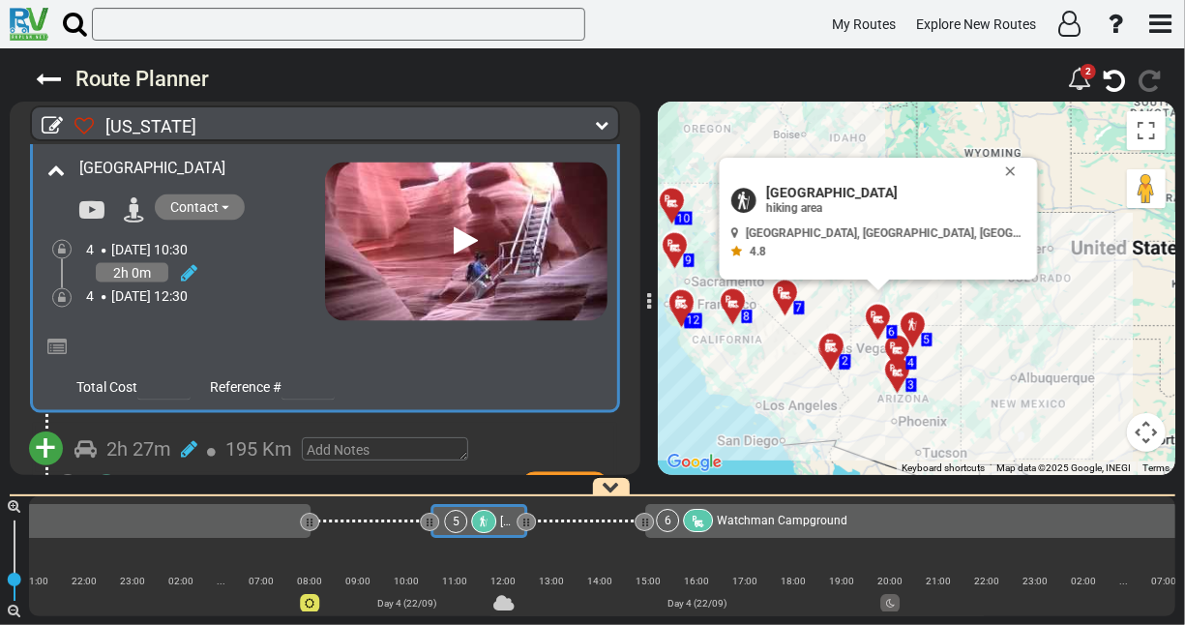
scroll to position [0, 2516]
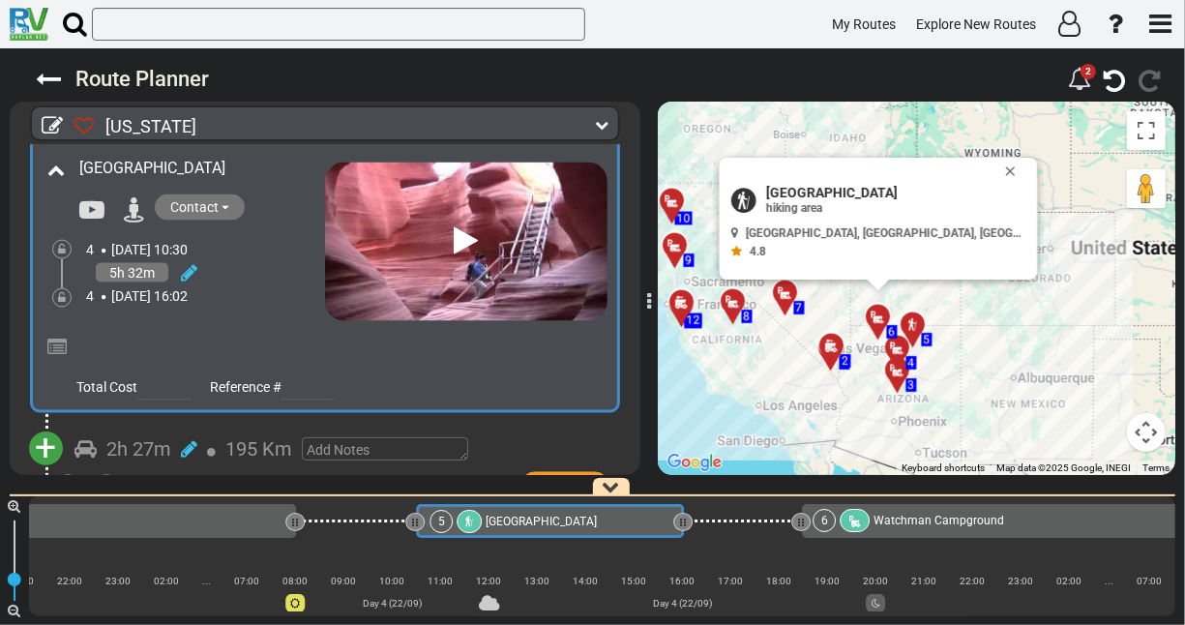
drag, startPoint x: 515, startPoint y: 523, endPoint x: 687, endPoint y: 515, distance: 172.4
click at [687, 515] on div at bounding box center [682, 522] width 19 height 18
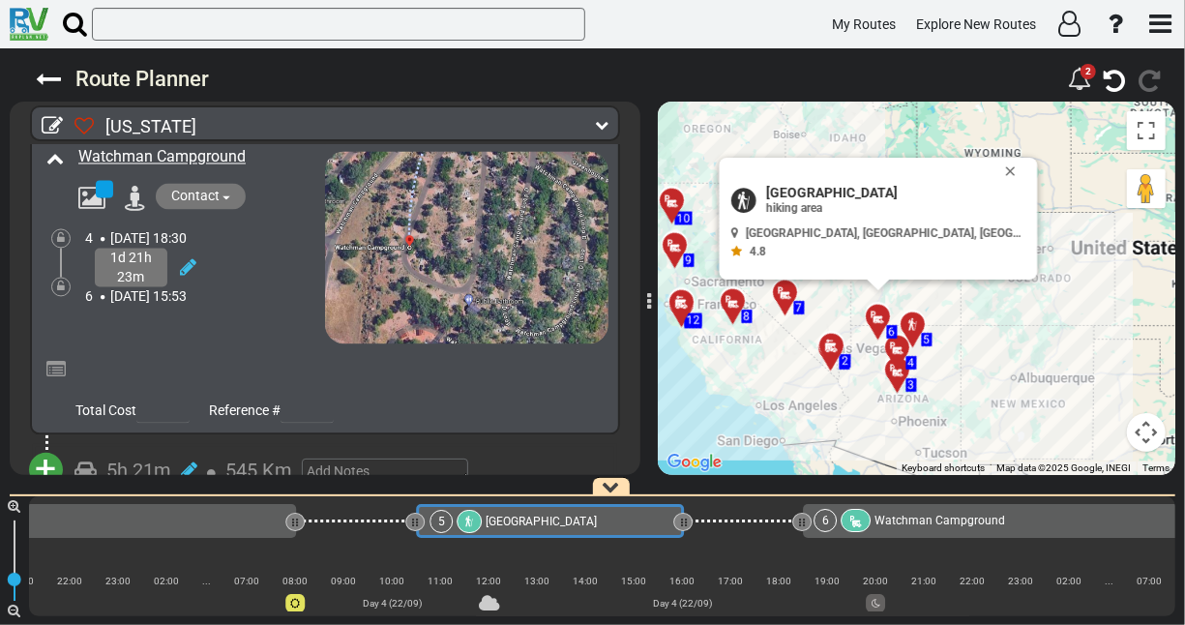
scroll to position [1931, 0]
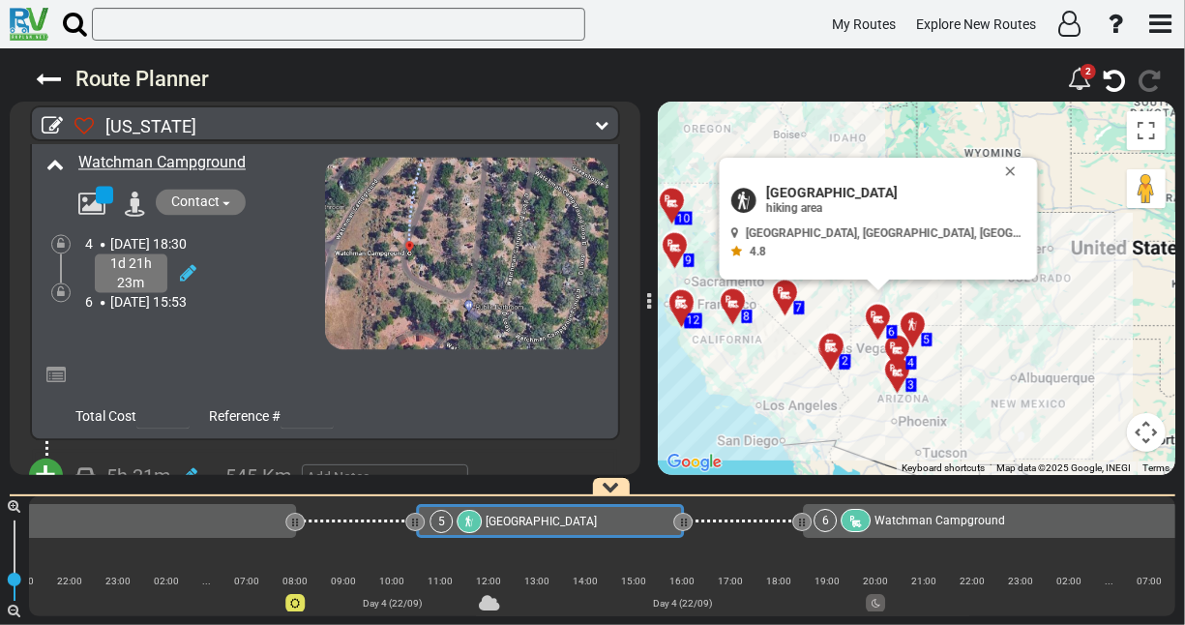
click at [224, 313] on div "Watchman Campground" at bounding box center [183, 248] width 283 height 202
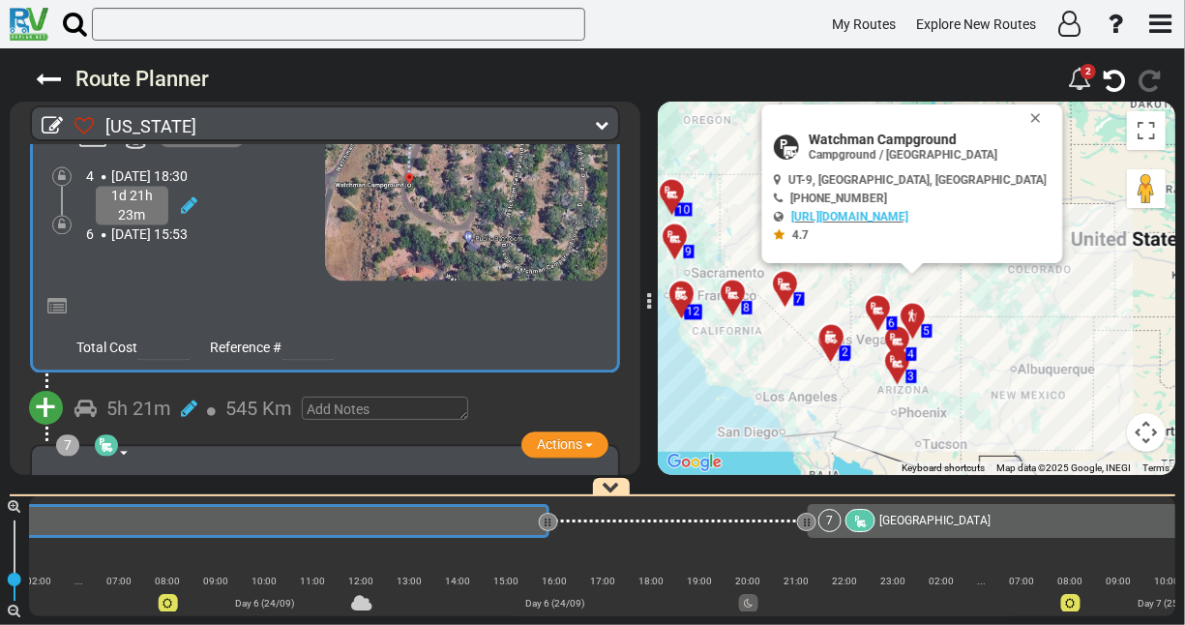
scroll to position [1997, 0]
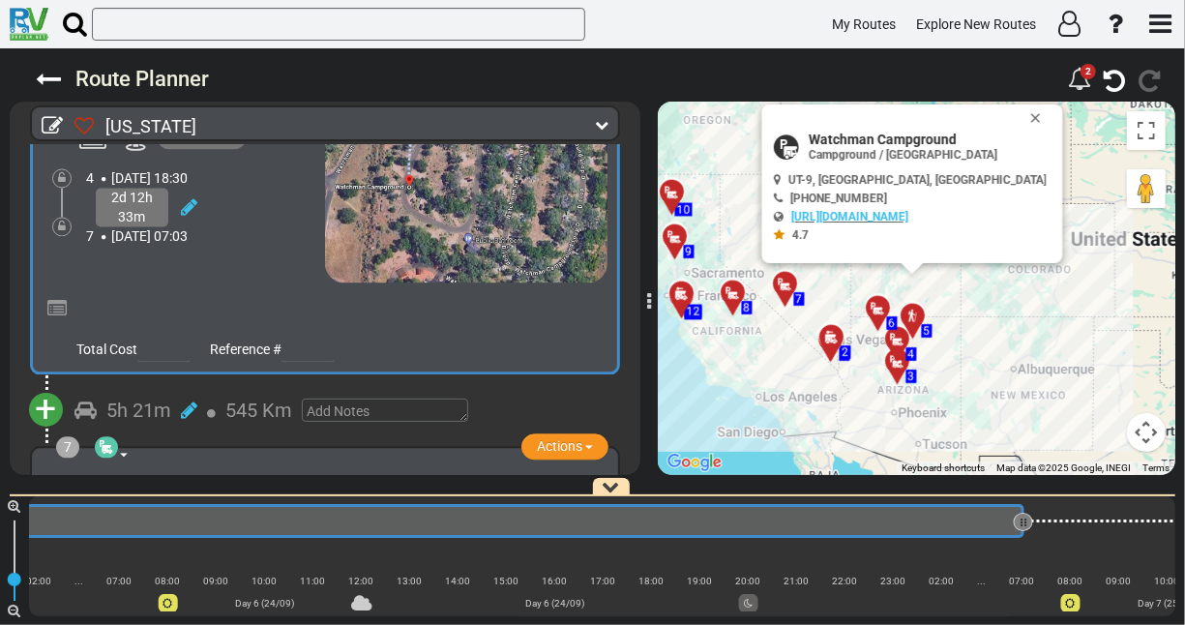
drag, startPoint x: 549, startPoint y: 522, endPoint x: 1025, endPoint y: 513, distance: 476.1
click at [1025, 513] on div at bounding box center [1023, 522] width 19 height 18
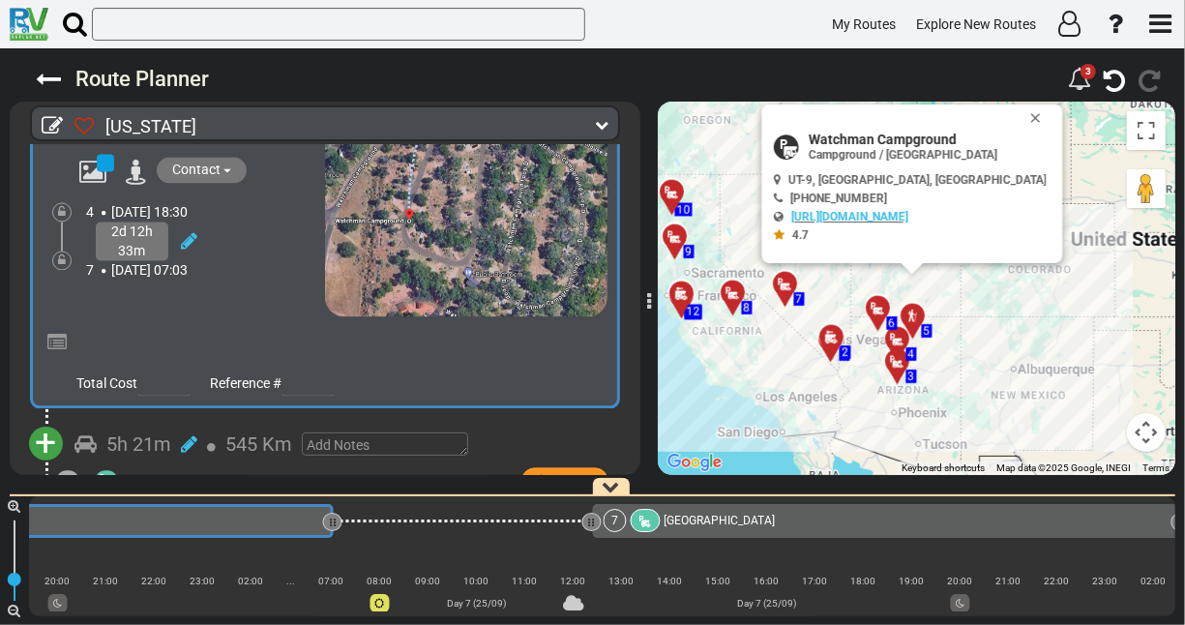
scroll to position [0, 5131]
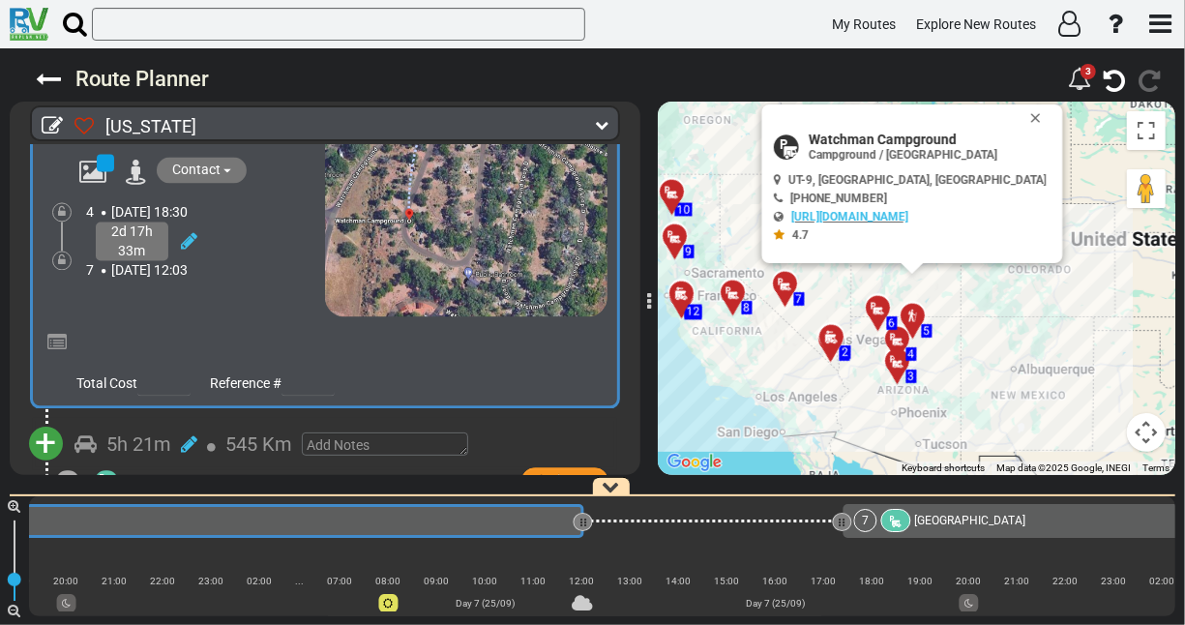
drag, startPoint x: 345, startPoint y: 522, endPoint x: 587, endPoint y: 501, distance: 242.8
click at [587, 501] on div "1 [GEOGRAPHIC_DATA] - [GEOGRAPHIC_DATA]" at bounding box center [602, 556] width 1147 height 120
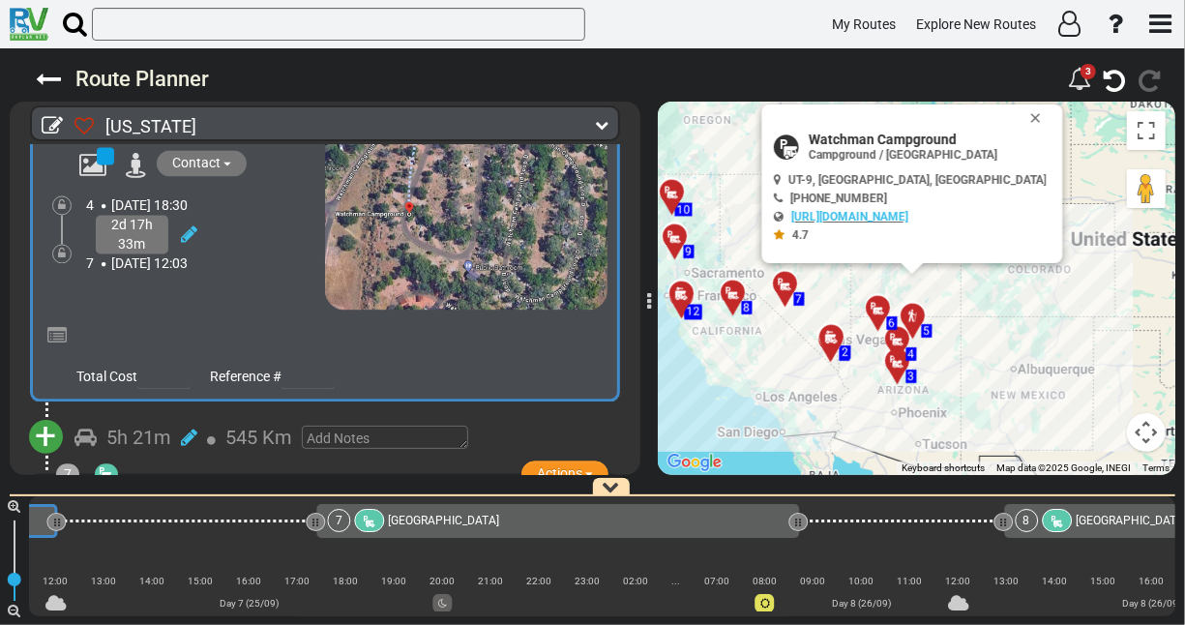
scroll to position [1971, 0]
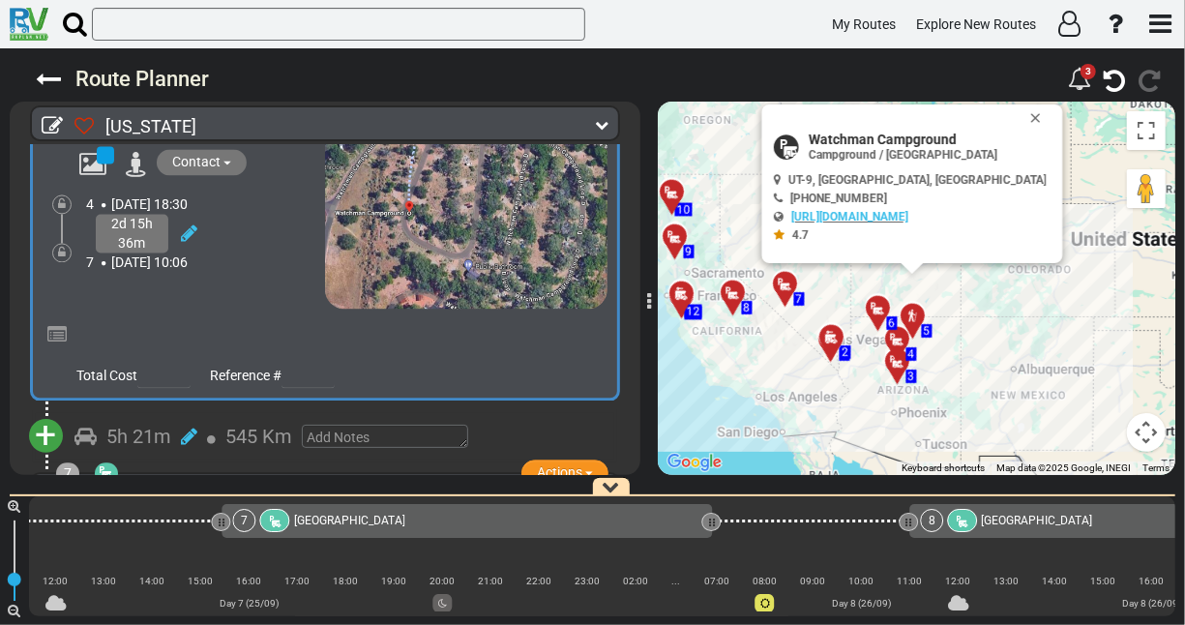
drag, startPoint x: 57, startPoint y: 524, endPoint x: -37, endPoint y: 532, distance: 94.2
click at [0, 532] on html "My Routes Explore New Routes × Name" at bounding box center [592, 312] width 1185 height 625
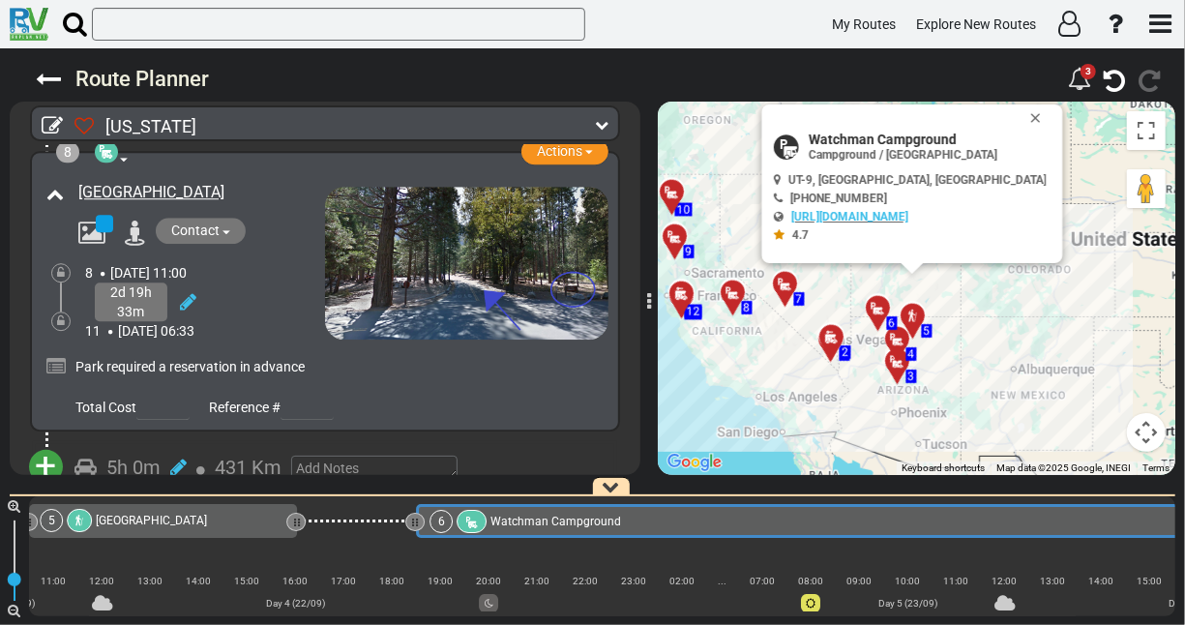
scroll to position [2682, 0]
click at [290, 283] on div "2d 19h 33m" at bounding box center [205, 302] width 240 height 39
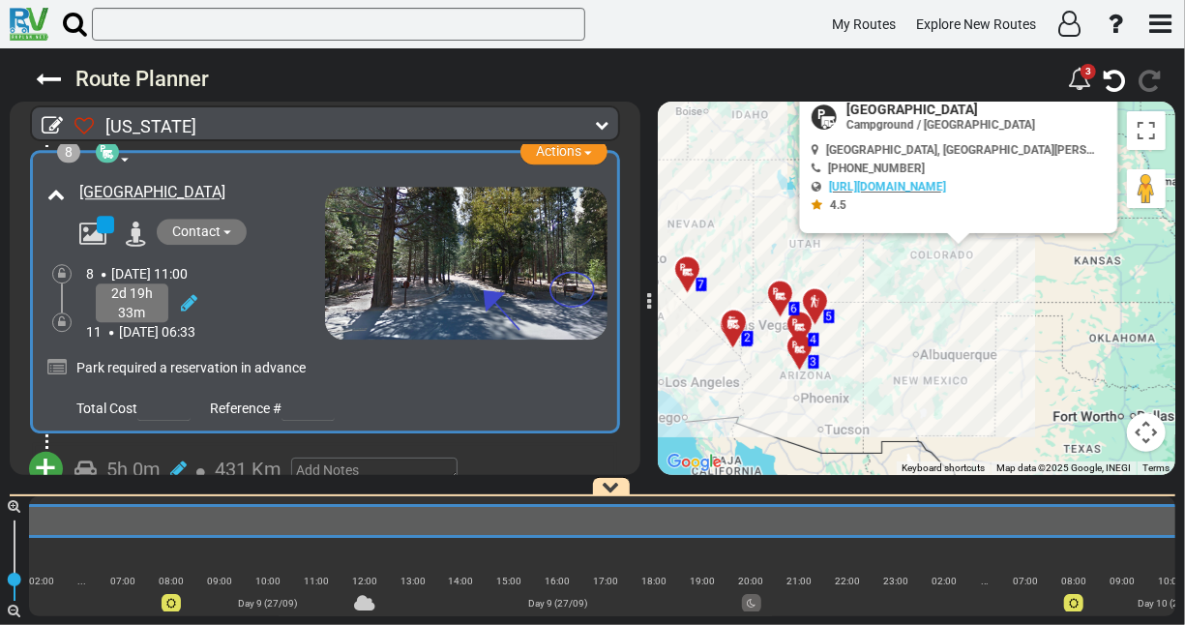
scroll to position [0, 8158]
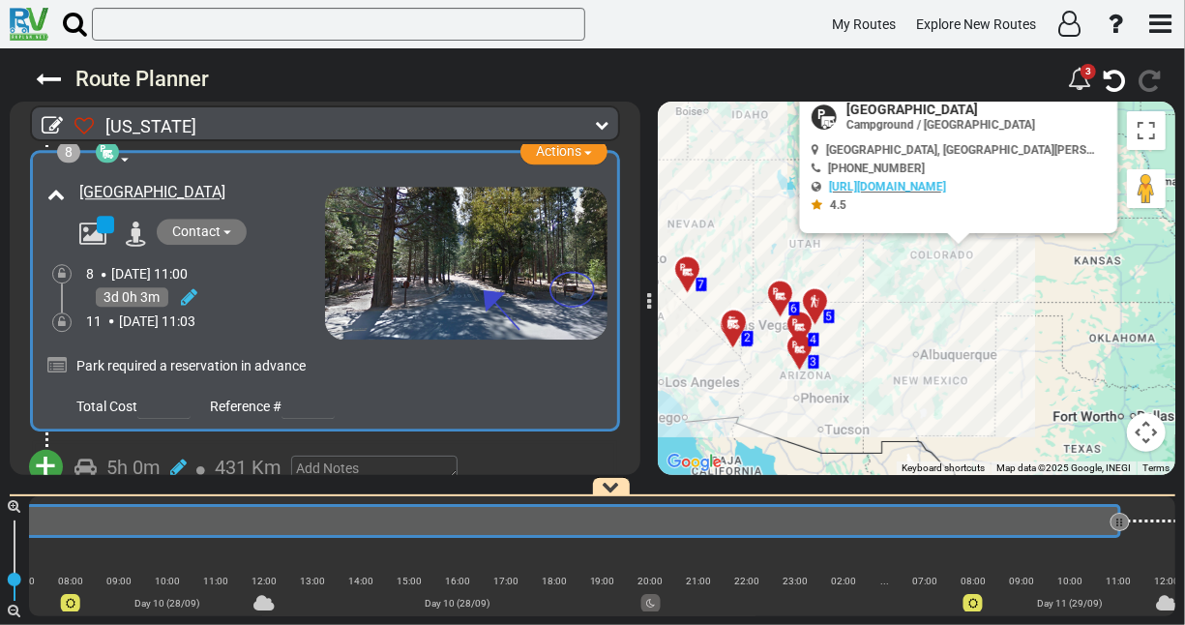
drag, startPoint x: 920, startPoint y: 522, endPoint x: 1123, endPoint y: 510, distance: 203.6
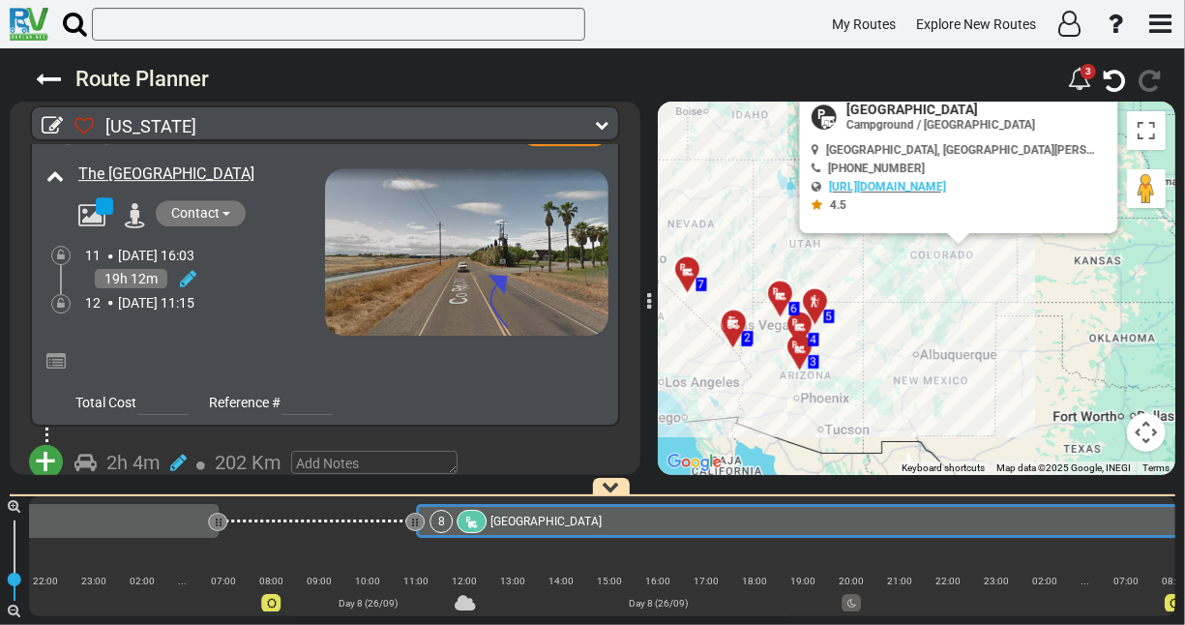
scroll to position [3052, 0]
click at [265, 246] on div "The [GEOGRAPHIC_DATA]" at bounding box center [183, 247] width 283 height 177
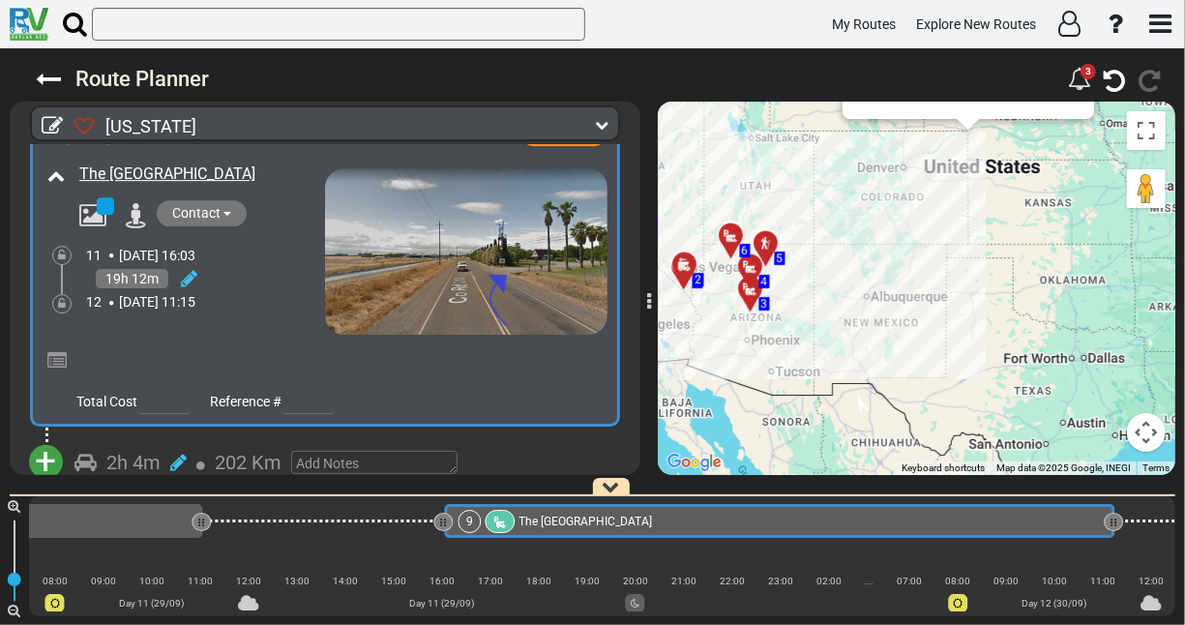
scroll to position [0, 9105]
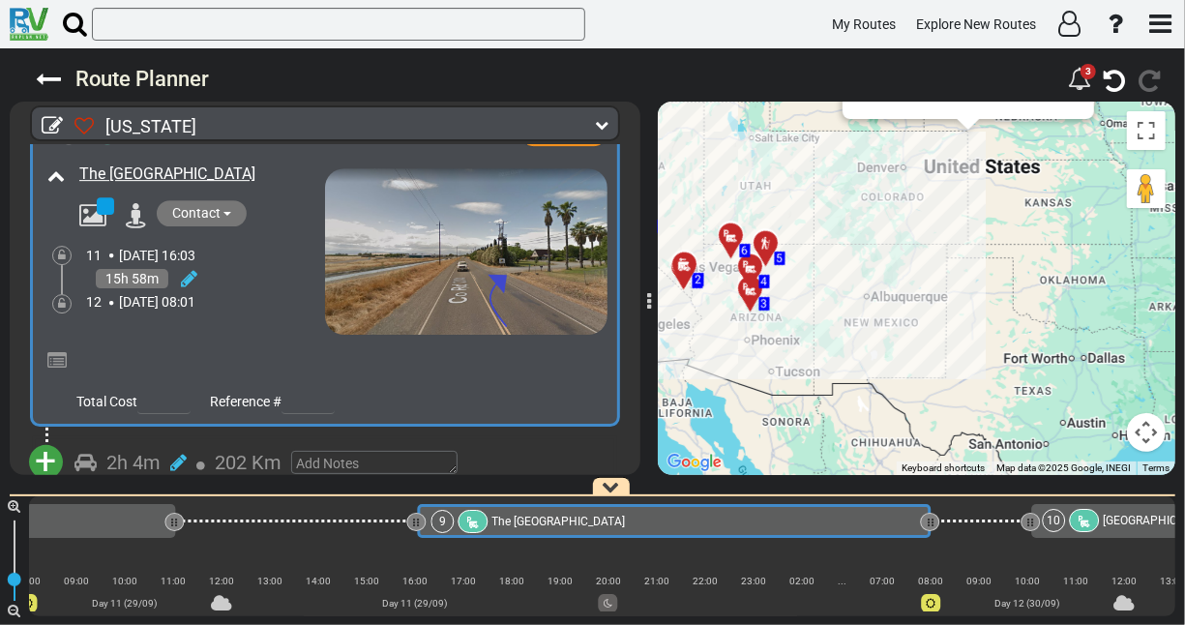
drag, startPoint x: 1082, startPoint y: 518, endPoint x: 926, endPoint y: 546, distance: 158.3
click at [926, 546] on div "1 [GEOGRAPHIC_DATA] - [GEOGRAPHIC_DATA]" at bounding box center [602, 556] width 1147 height 120
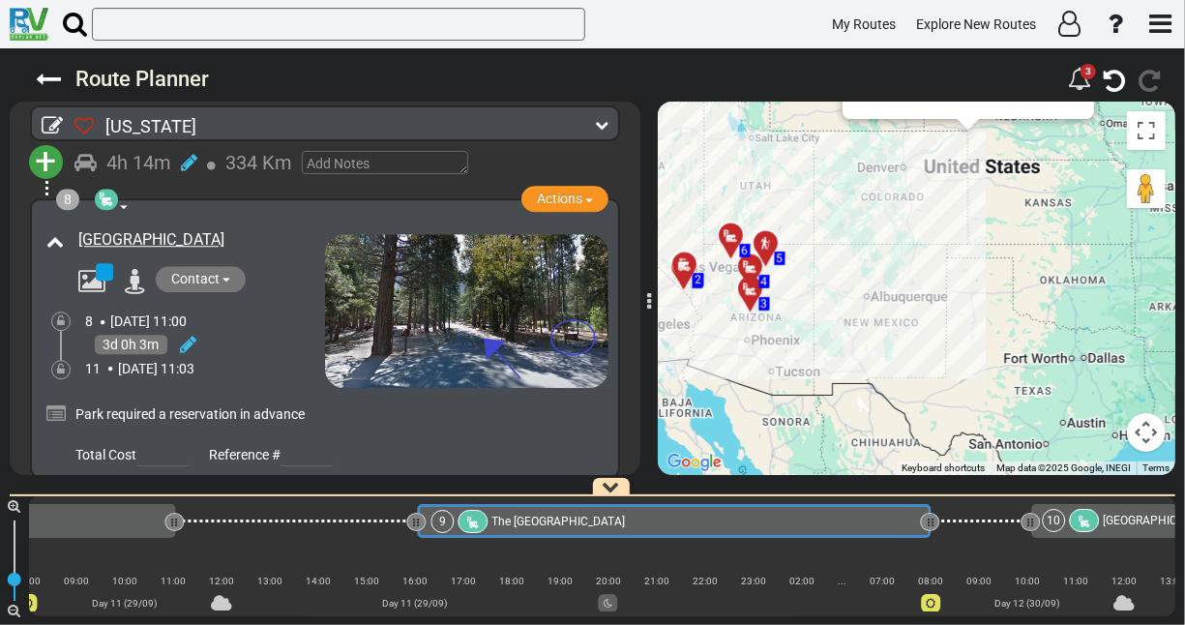
scroll to position [2634, 0]
click at [280, 268] on div "Contact [PHONE_NUMBER] [URL][DOMAIN_NAME]" at bounding box center [197, 280] width 256 height 31
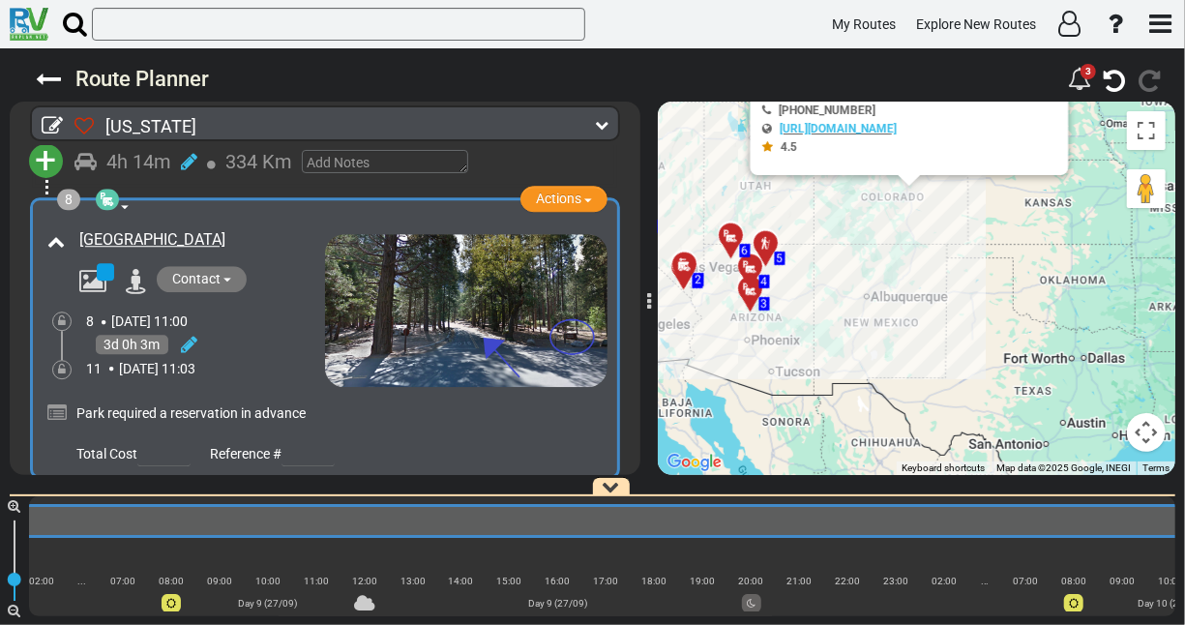
scroll to position [0, 8158]
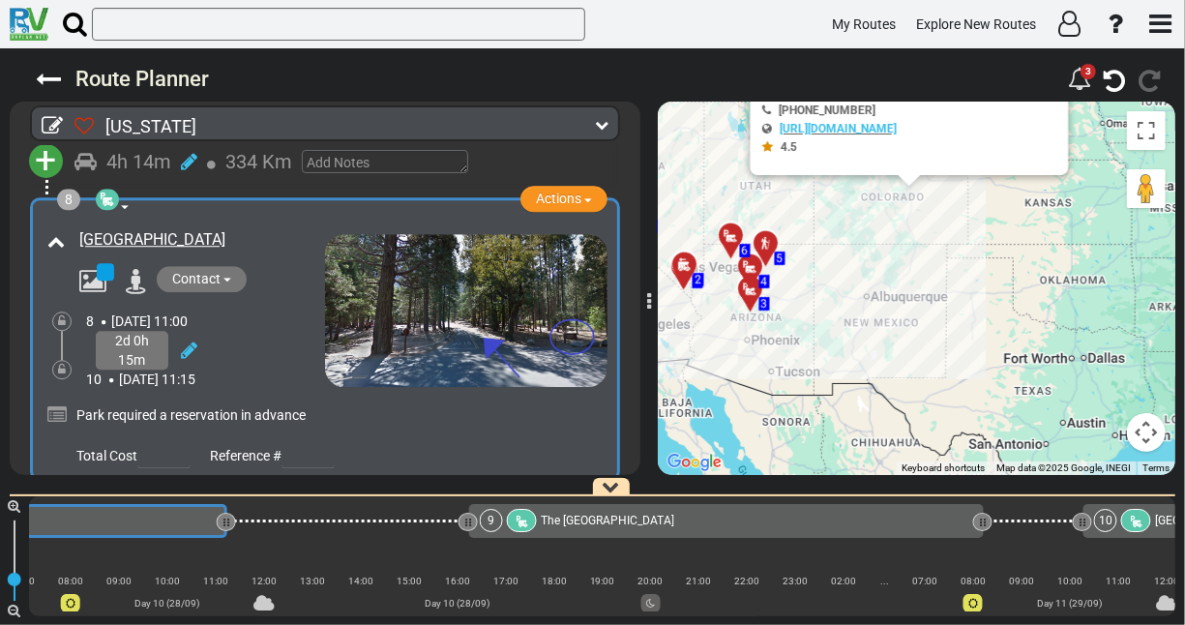
drag, startPoint x: 1114, startPoint y: 521, endPoint x: 222, endPoint y: 511, distance: 892.1
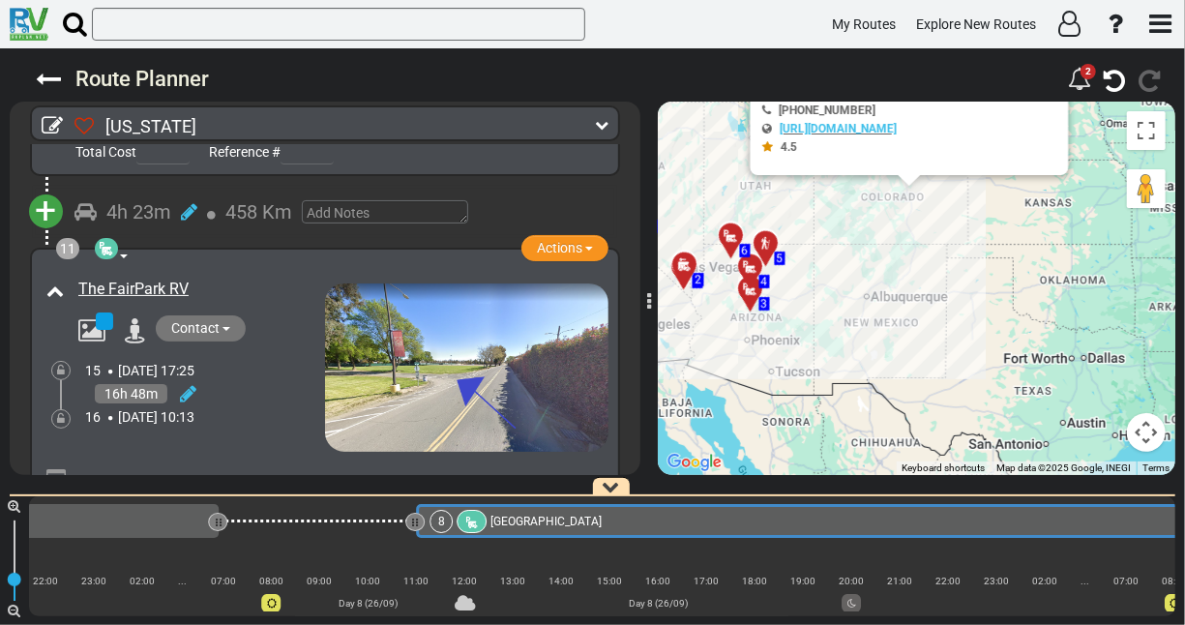
scroll to position [3655, 0]
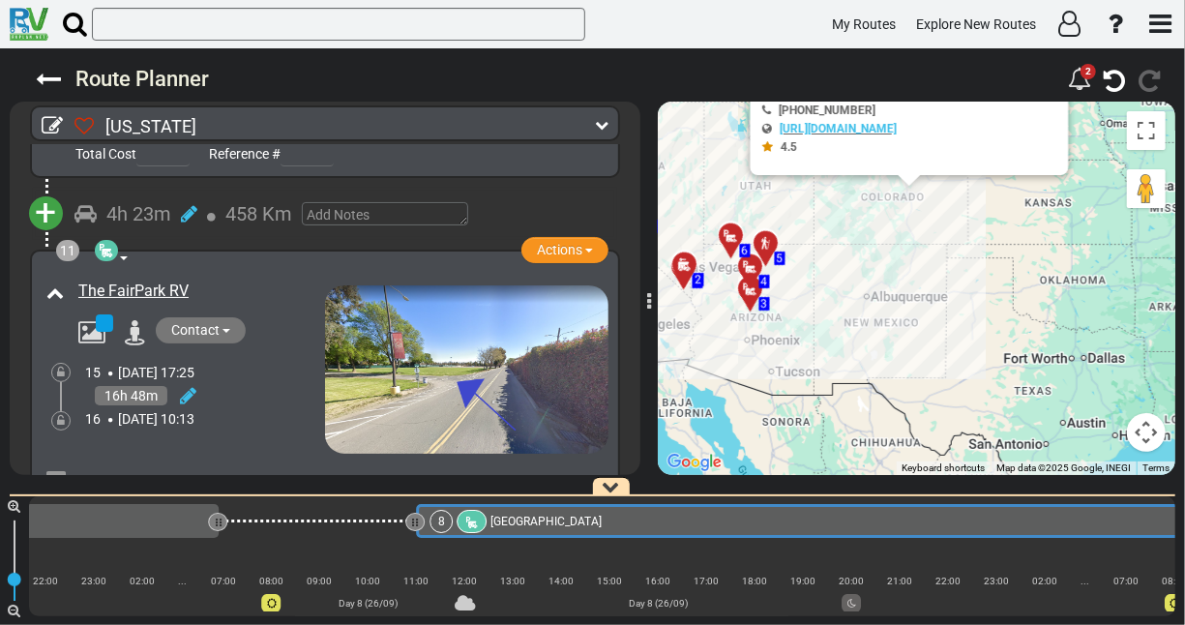
click at [510, 200] on div "4h 23m 458 Km" at bounding box center [340, 214] width 530 height 28
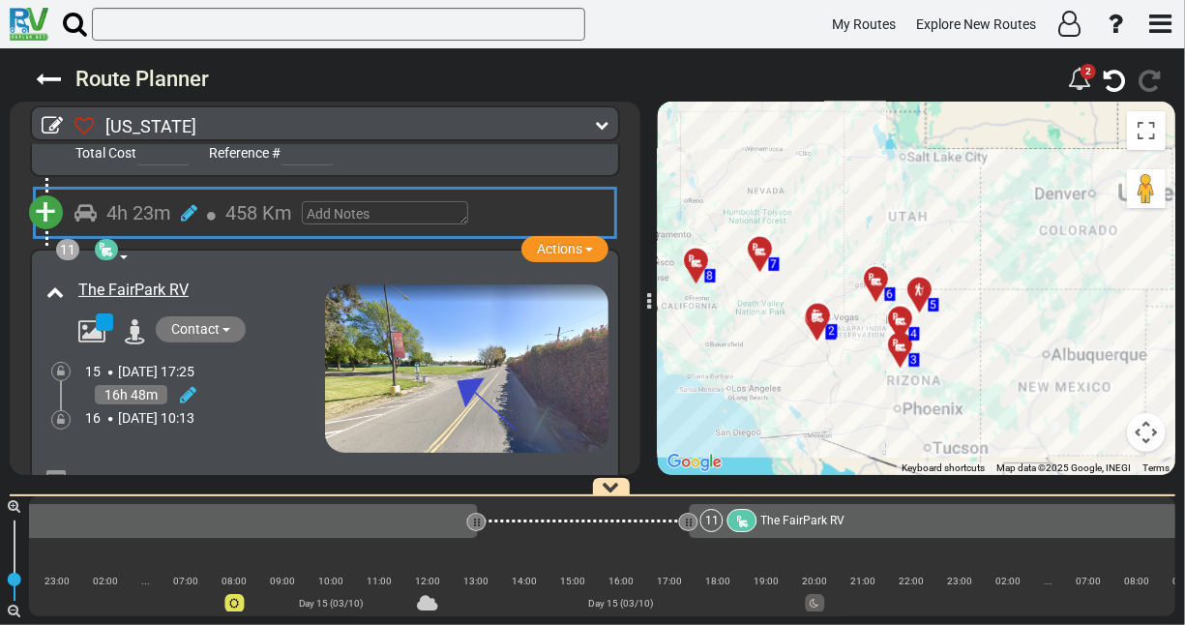
scroll to position [0, 12571]
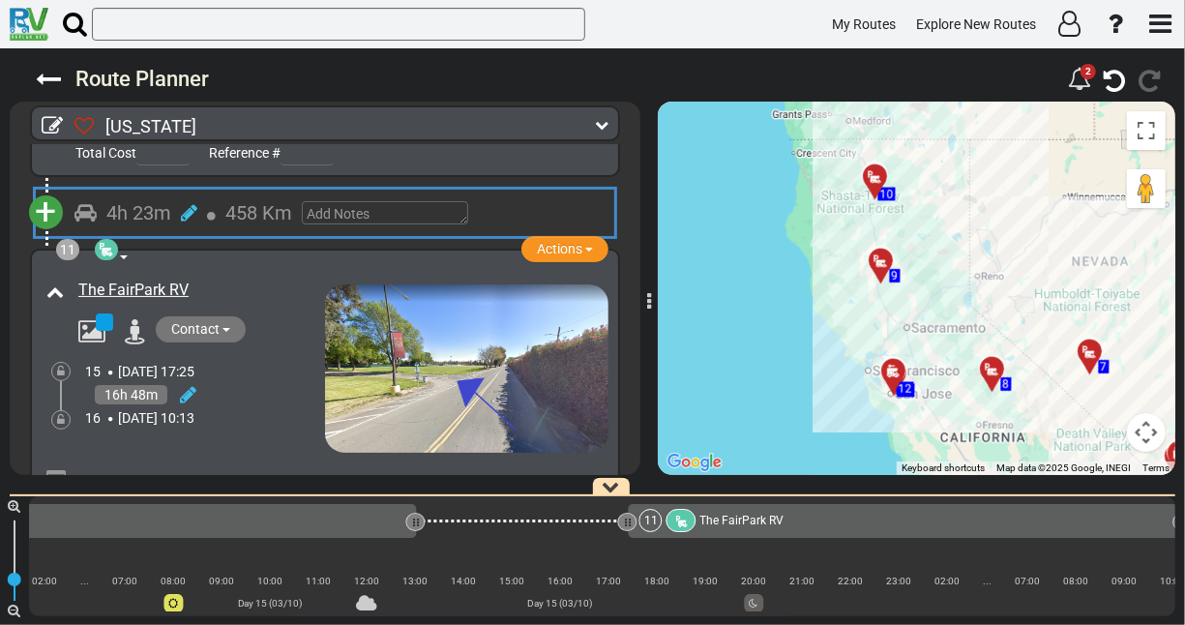
click at [510, 199] on div "4h 23m 458 Km" at bounding box center [340, 213] width 530 height 28
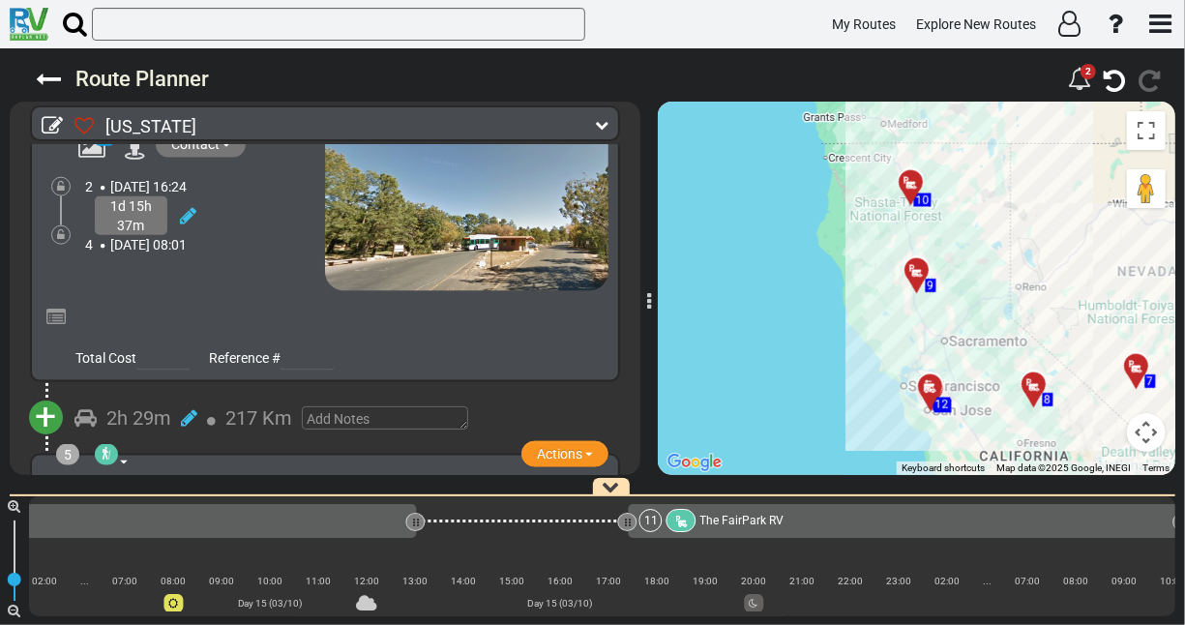
scroll to position [1216, 0]
